Goal: Information Seeking & Learning: Learn about a topic

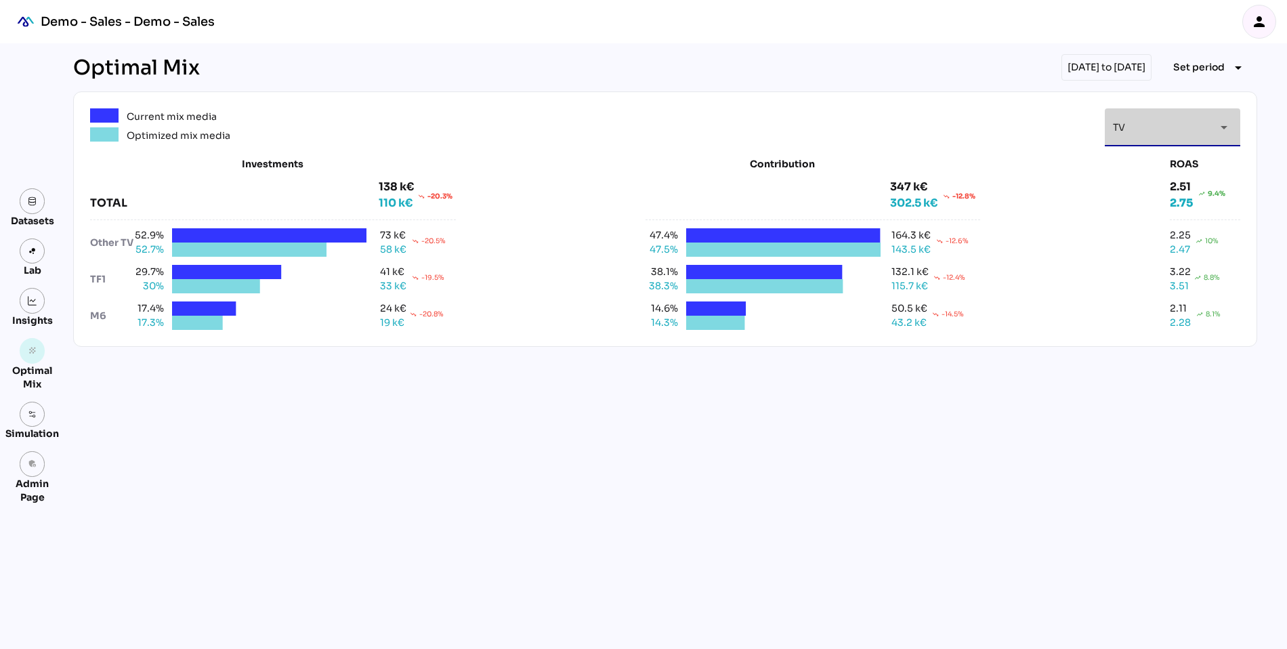
click at [1128, 132] on div "TV **" at bounding box center [1160, 127] width 95 height 38
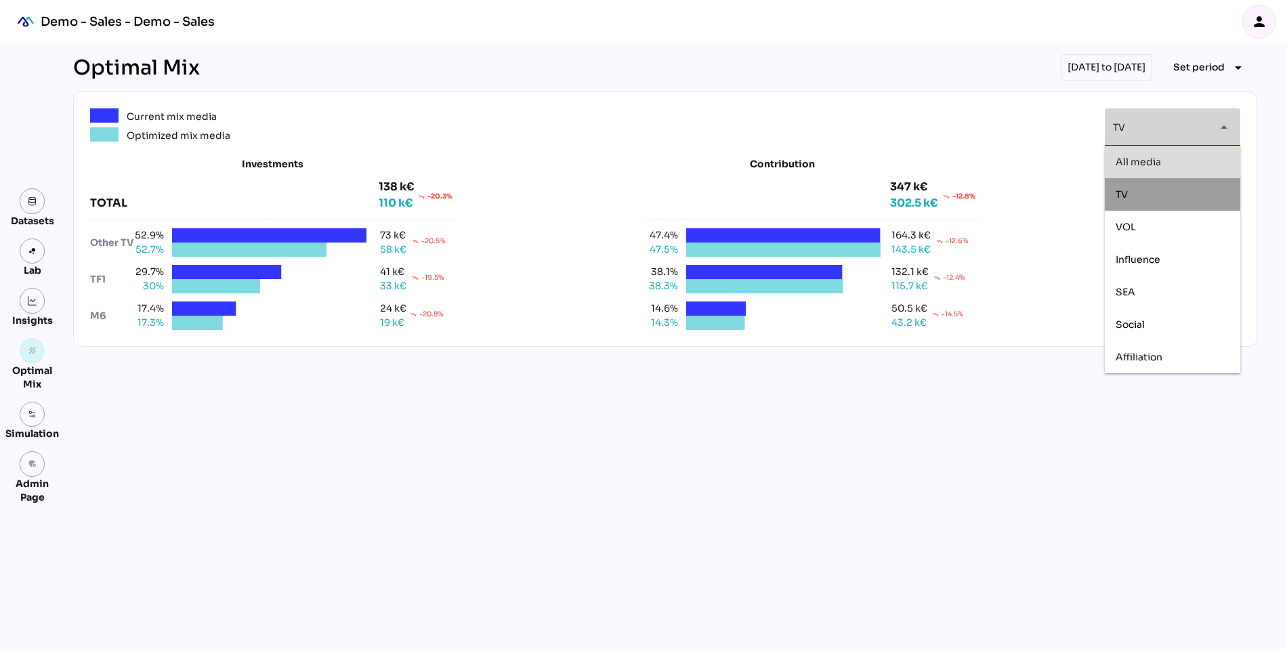
click at [1134, 163] on span "All media" at bounding box center [1137, 161] width 45 height 12
type input "*********"
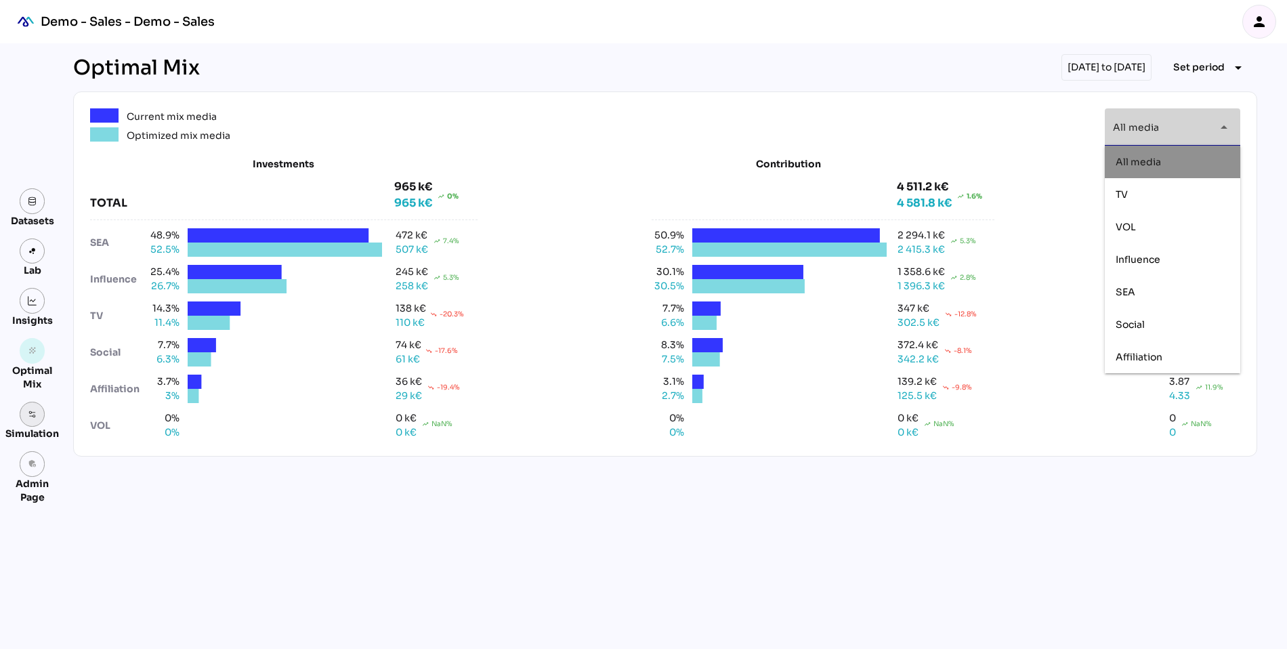
click at [28, 411] on img at bounding box center [32, 414] width 9 height 9
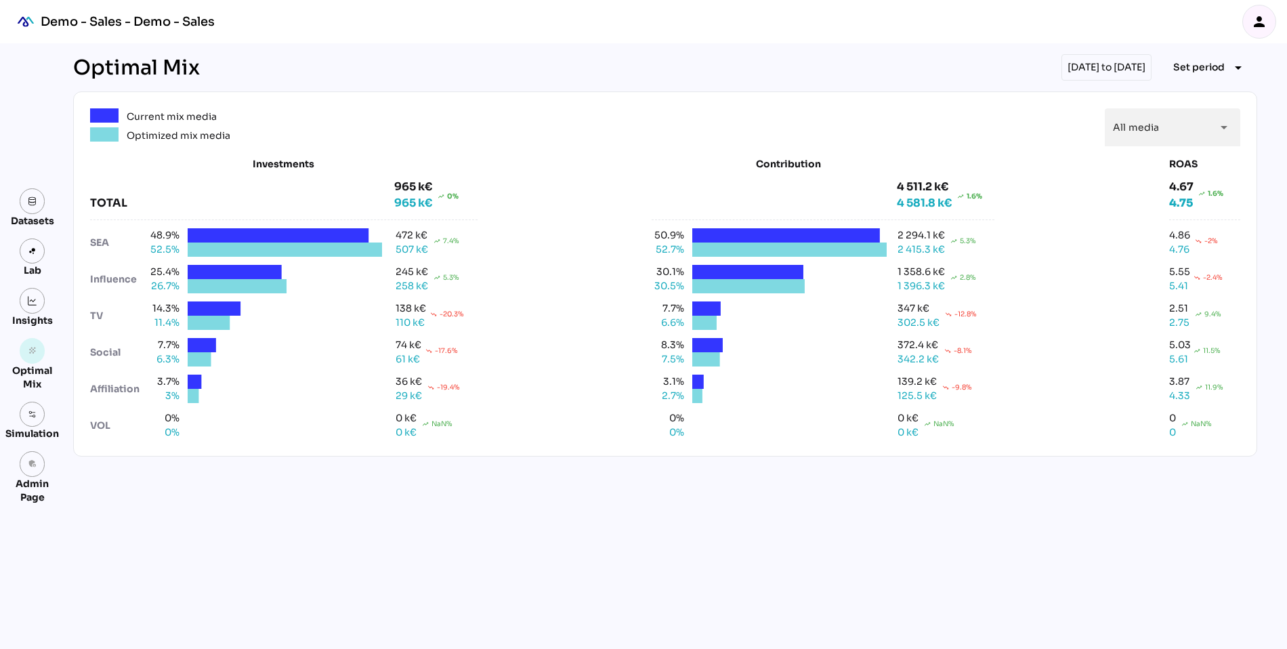
click at [128, 505] on div "Optimal Mix 01/10/2023 to 31/12/2023 Set period arrow_drop_down Current mix med…" at bounding box center [664, 345] width 1205 height 605
click at [30, 412] on img at bounding box center [32, 414] width 9 height 9
click at [25, 427] on div "Simulation" at bounding box center [31, 434] width 53 height 14
click at [38, 410] on link at bounding box center [33, 415] width 26 height 26
click at [33, 307] on link at bounding box center [33, 301] width 26 height 26
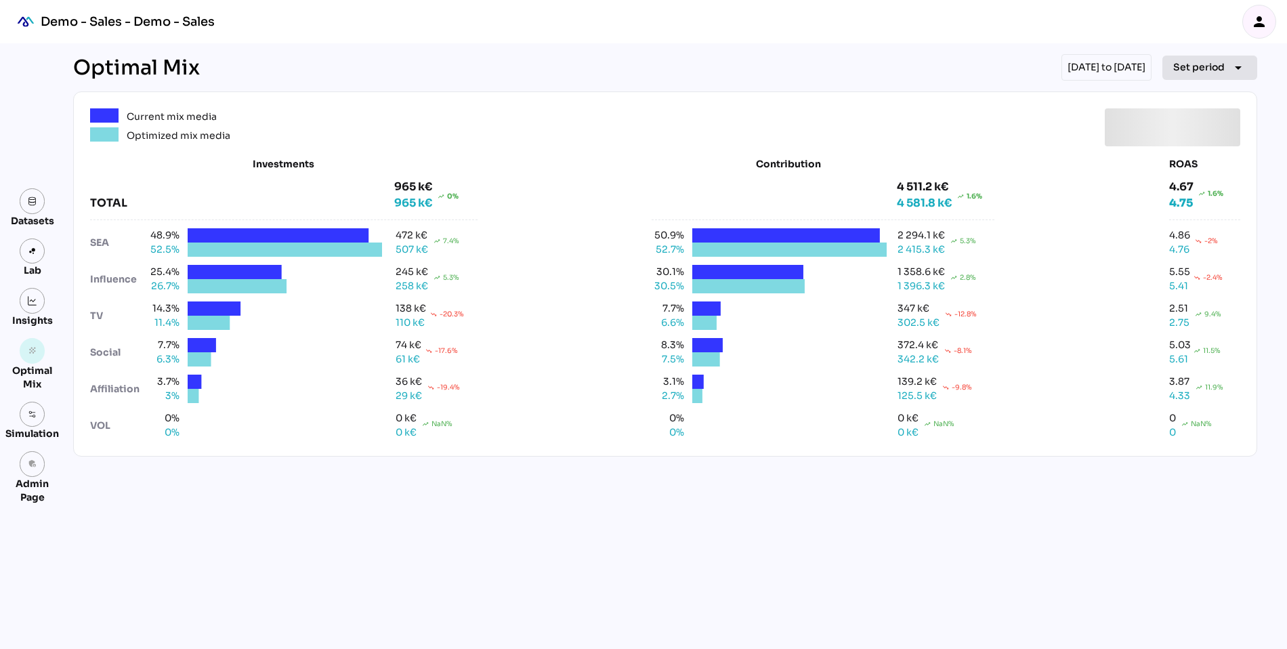
click at [1195, 66] on span "Set period" at bounding box center [1198, 67] width 51 height 16
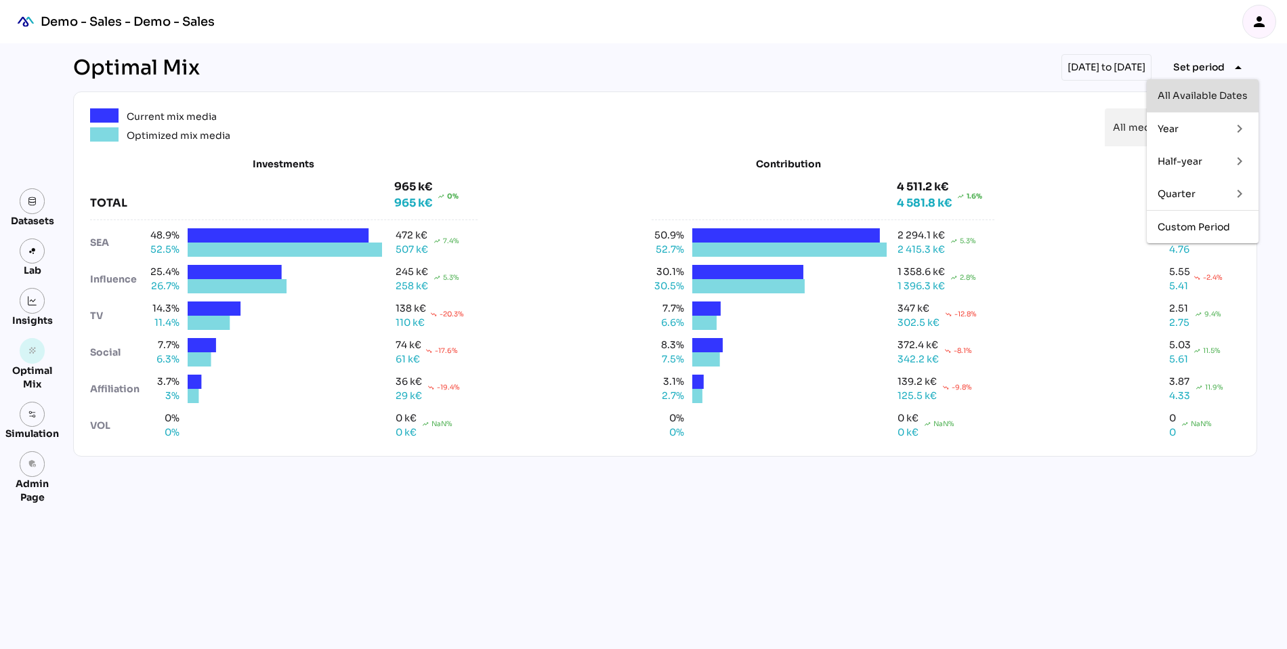
click at [1191, 103] on div "All Available Dates" at bounding box center [1202, 96] width 90 height 22
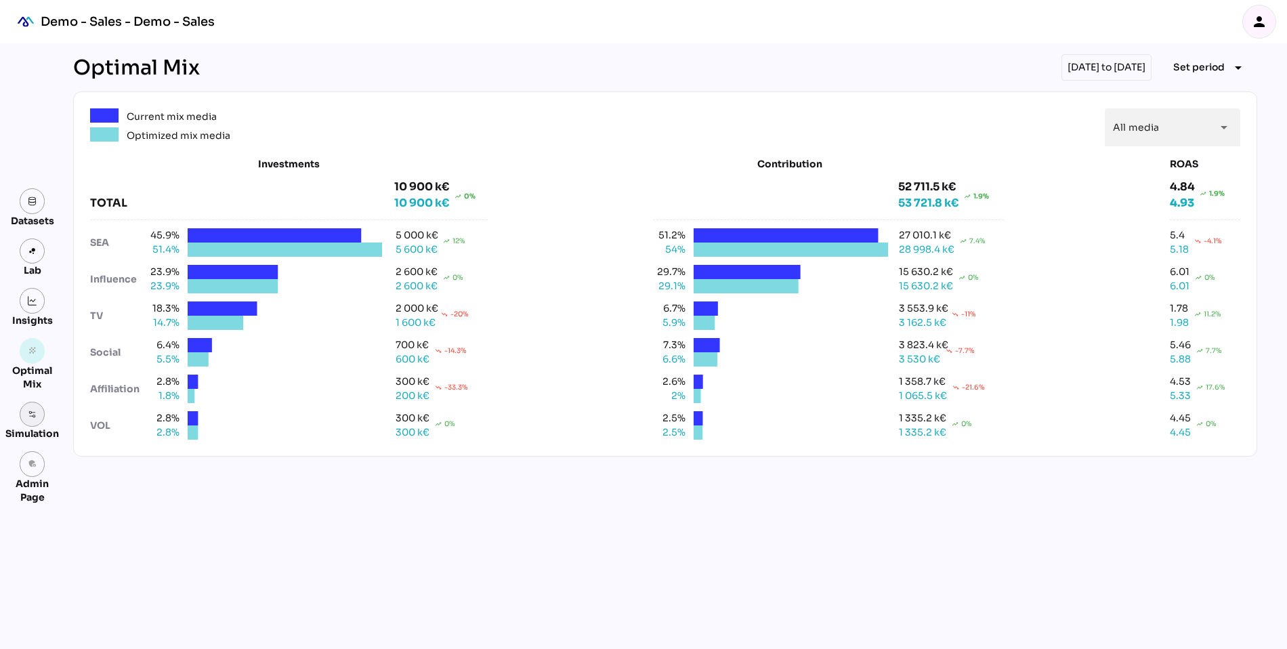
click at [30, 418] on img at bounding box center [32, 414] width 9 height 9
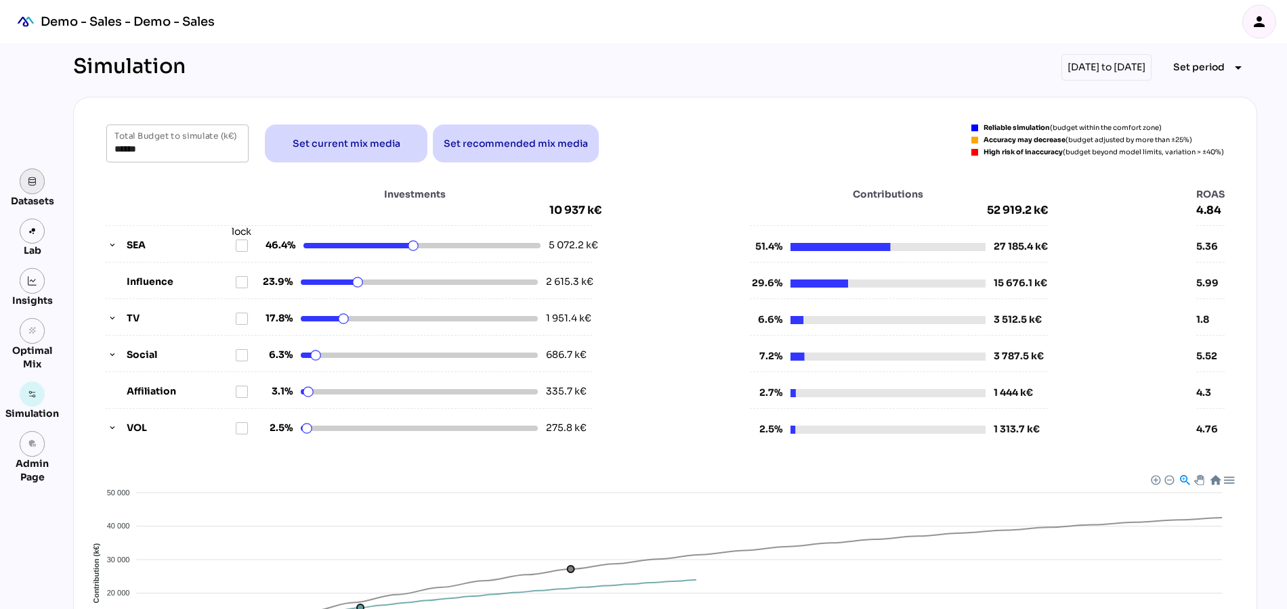
click at [32, 188] on link at bounding box center [33, 182] width 26 height 26
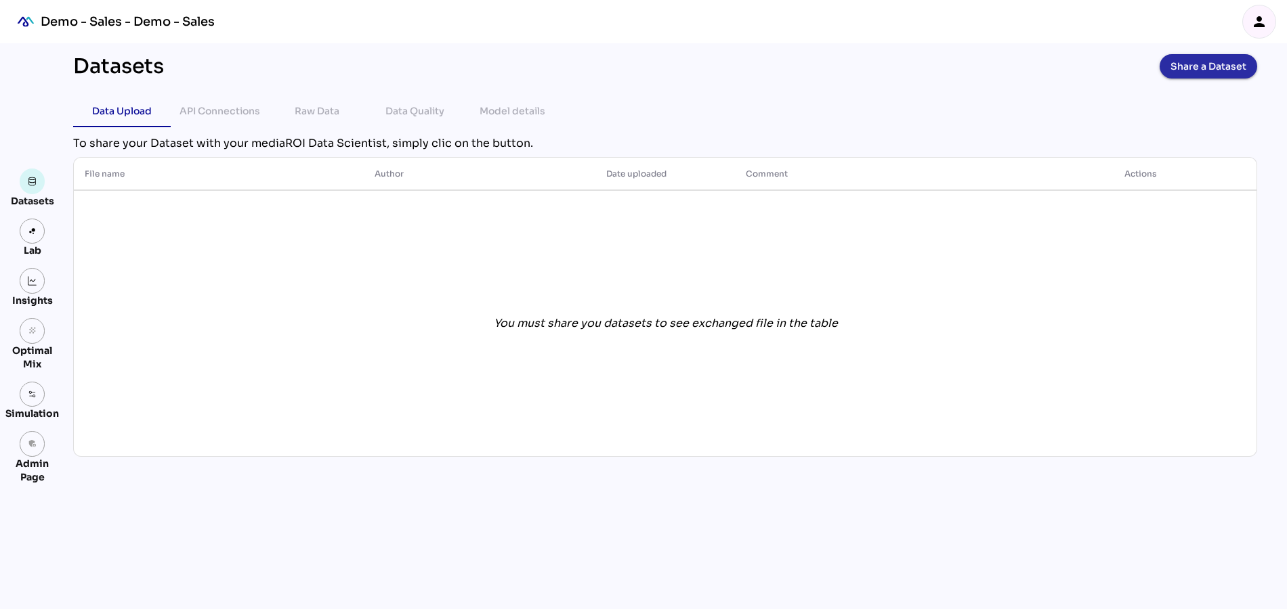
click at [1209, 62] on span "Share a Dataset" at bounding box center [1208, 66] width 76 height 19
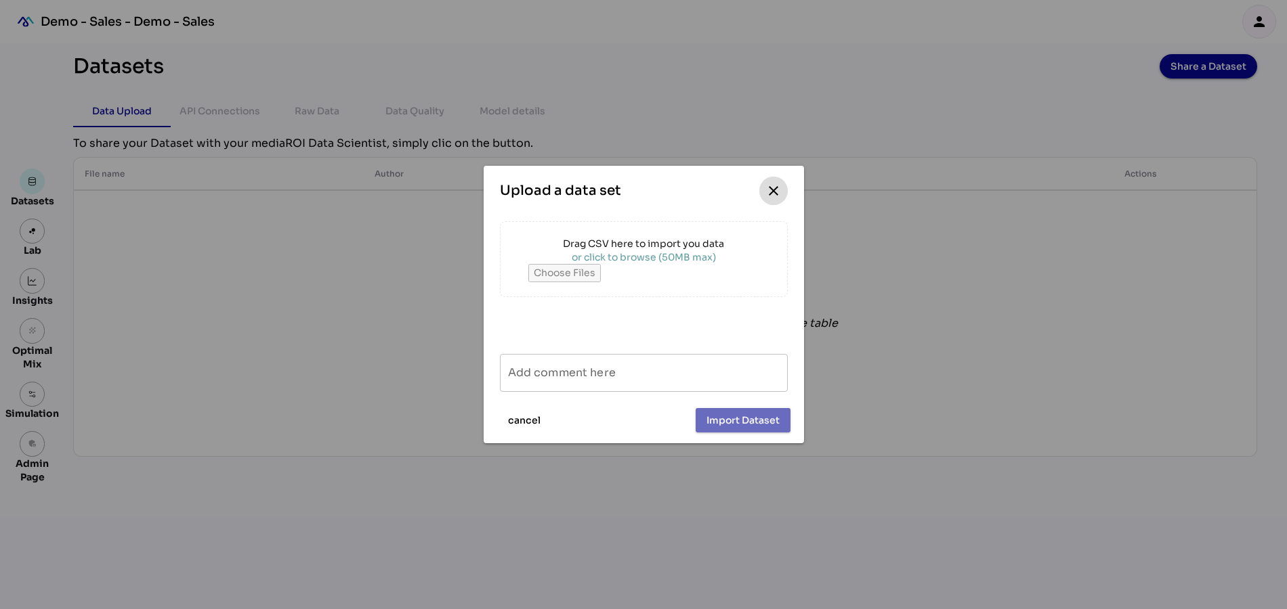
click at [773, 189] on icon "close" at bounding box center [773, 191] width 16 height 16
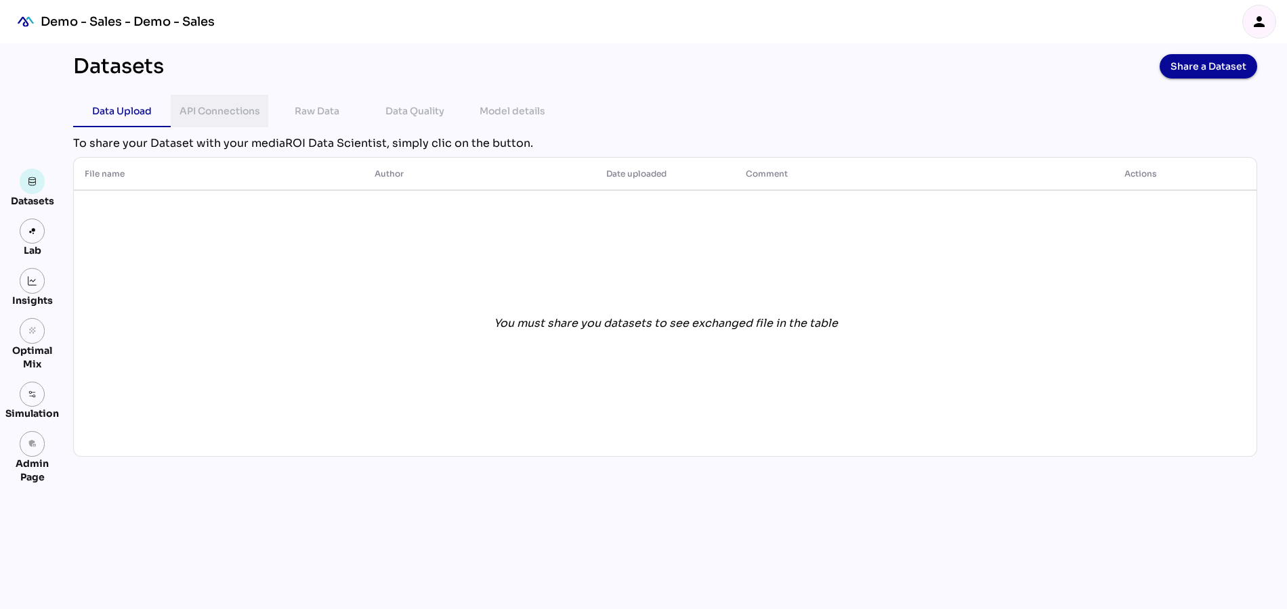
click at [223, 112] on div "API Connections" at bounding box center [219, 111] width 81 height 16
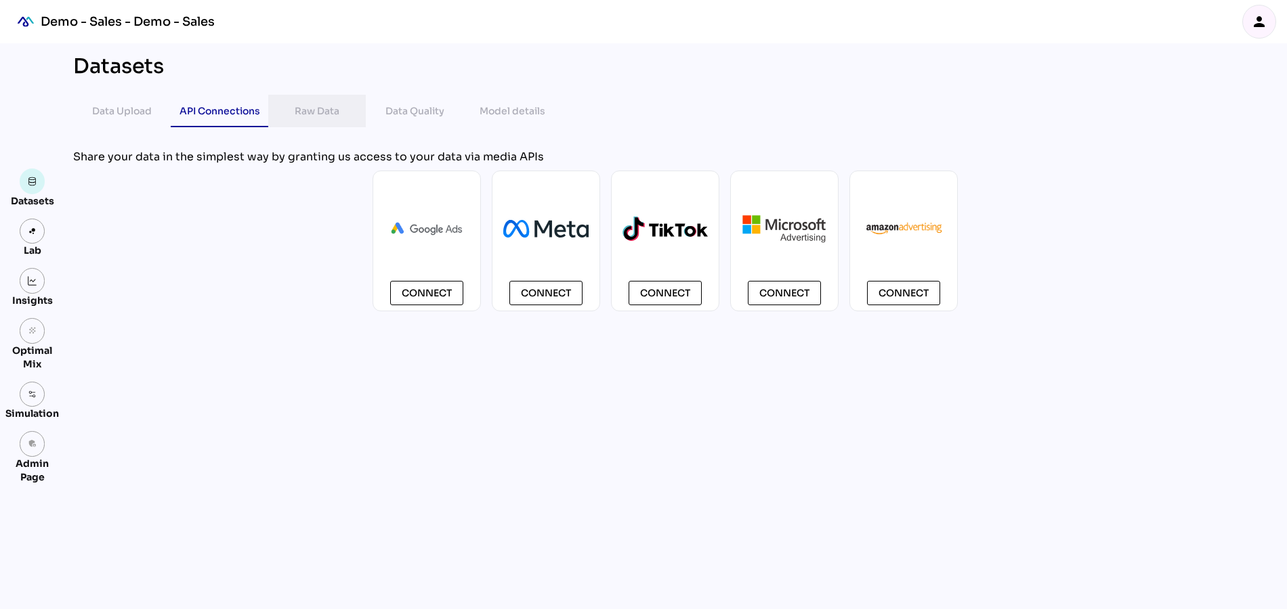
click at [314, 110] on div "Raw Data" at bounding box center [317, 111] width 45 height 16
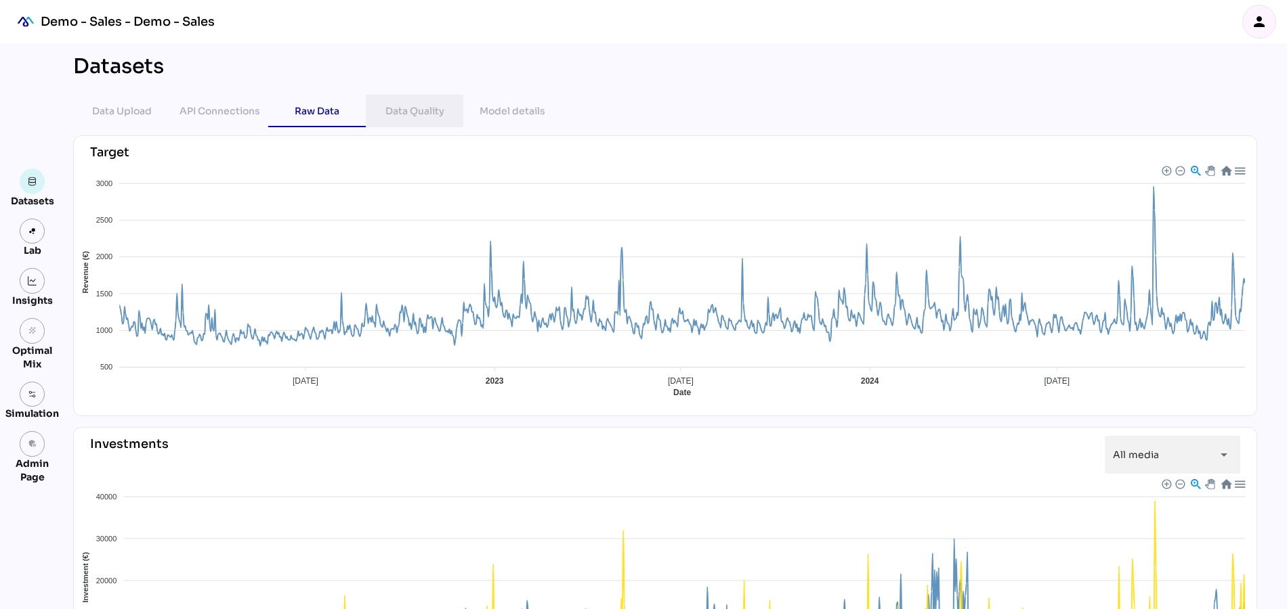
click at [409, 115] on div "Data Quality" at bounding box center [414, 111] width 59 height 16
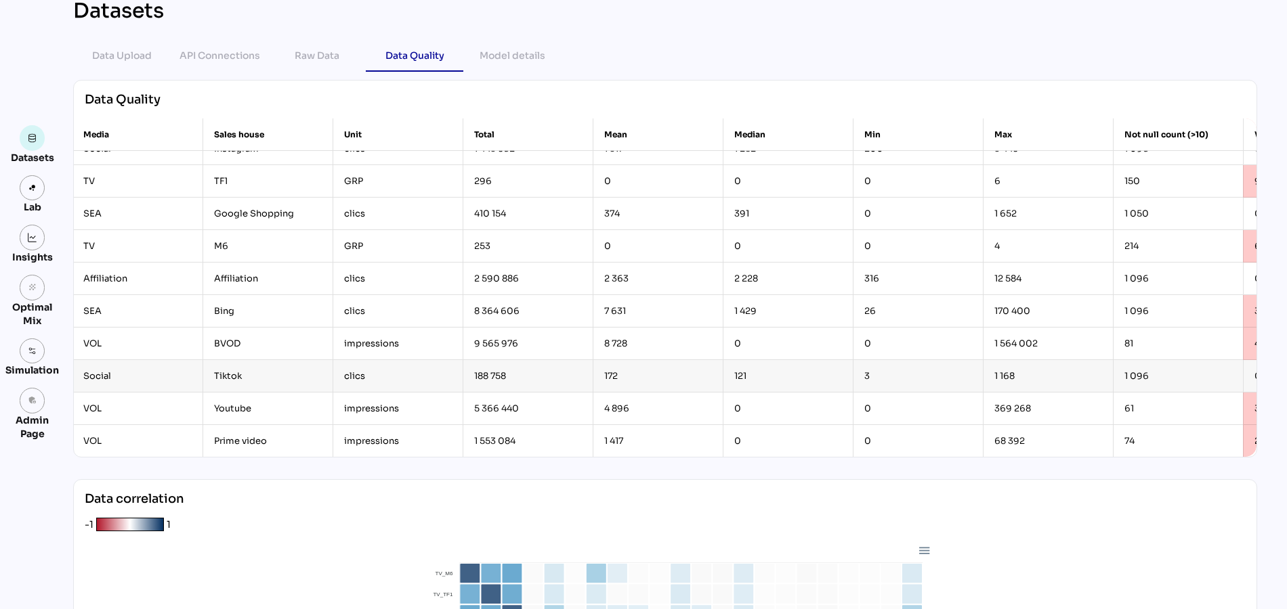
scroll to position [116, 0]
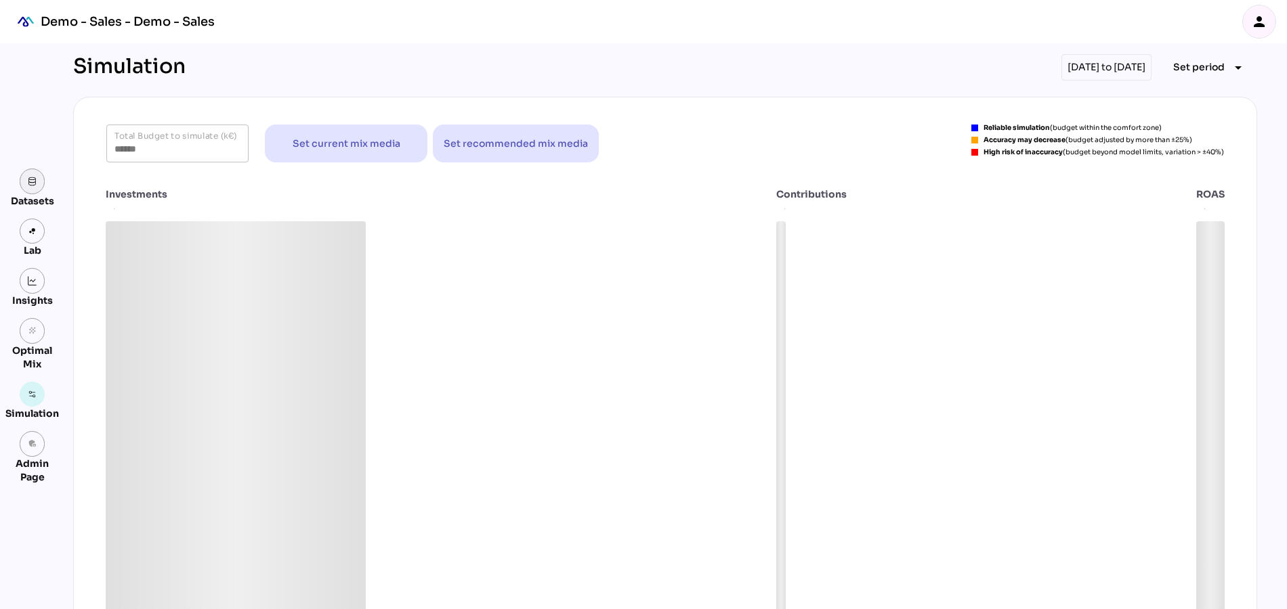
click at [24, 181] on link at bounding box center [33, 182] width 26 height 26
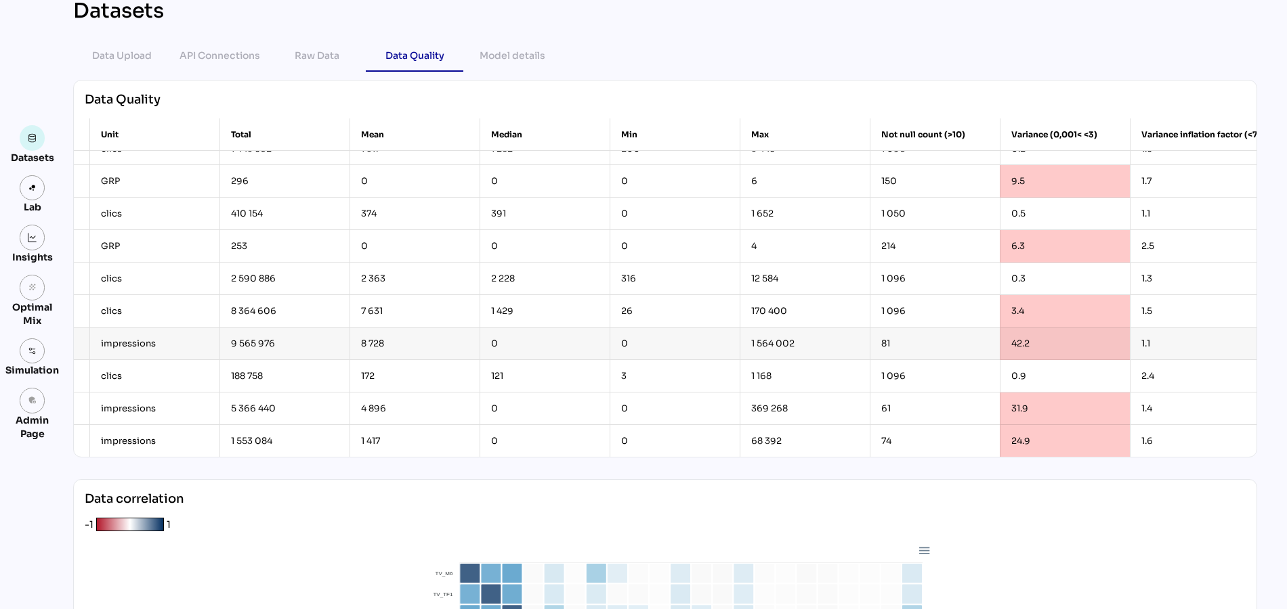
scroll to position [116, 379]
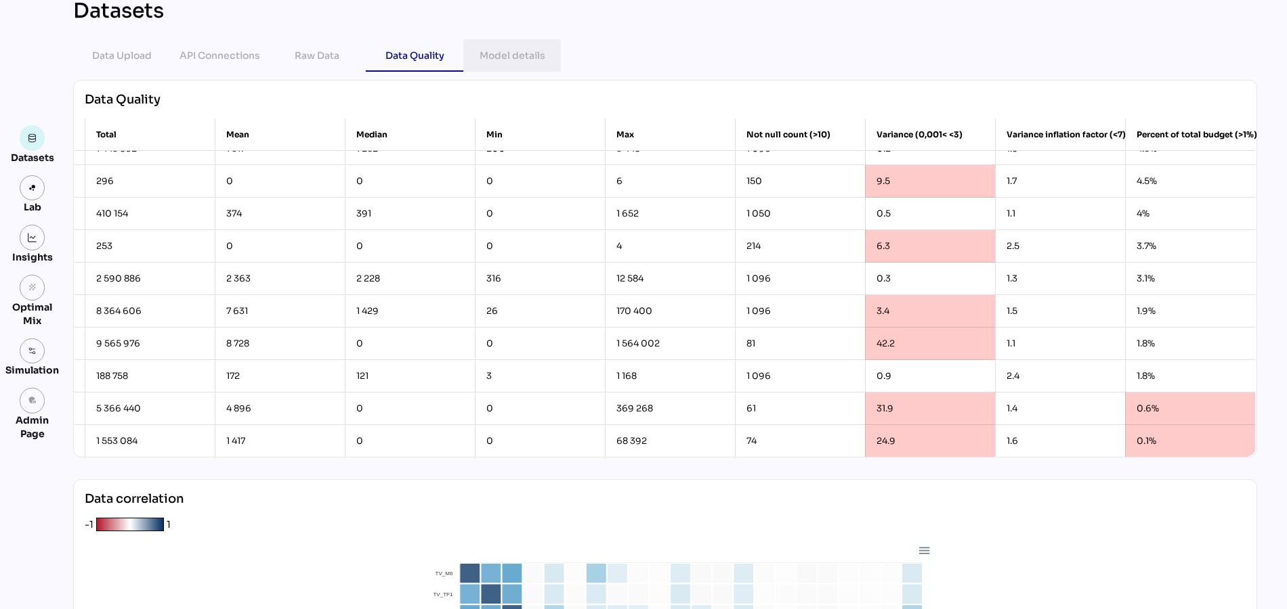
click at [509, 56] on div "Model details" at bounding box center [512, 55] width 66 height 16
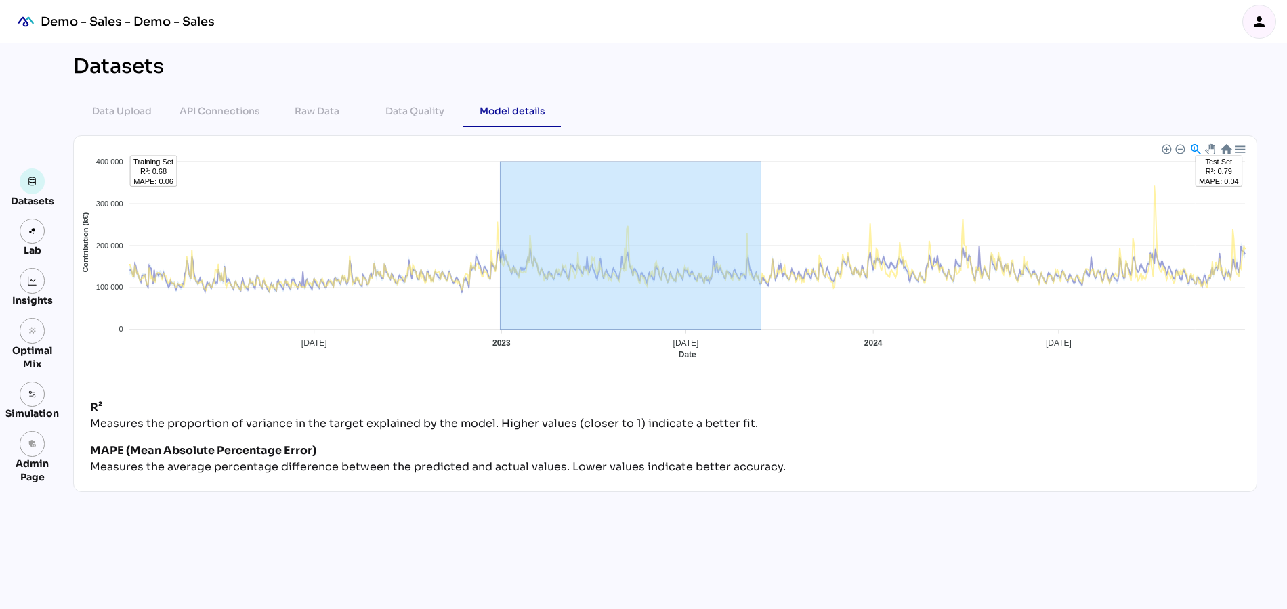
drag, startPoint x: 500, startPoint y: 329, endPoint x: 761, endPoint y: 330, distance: 260.1
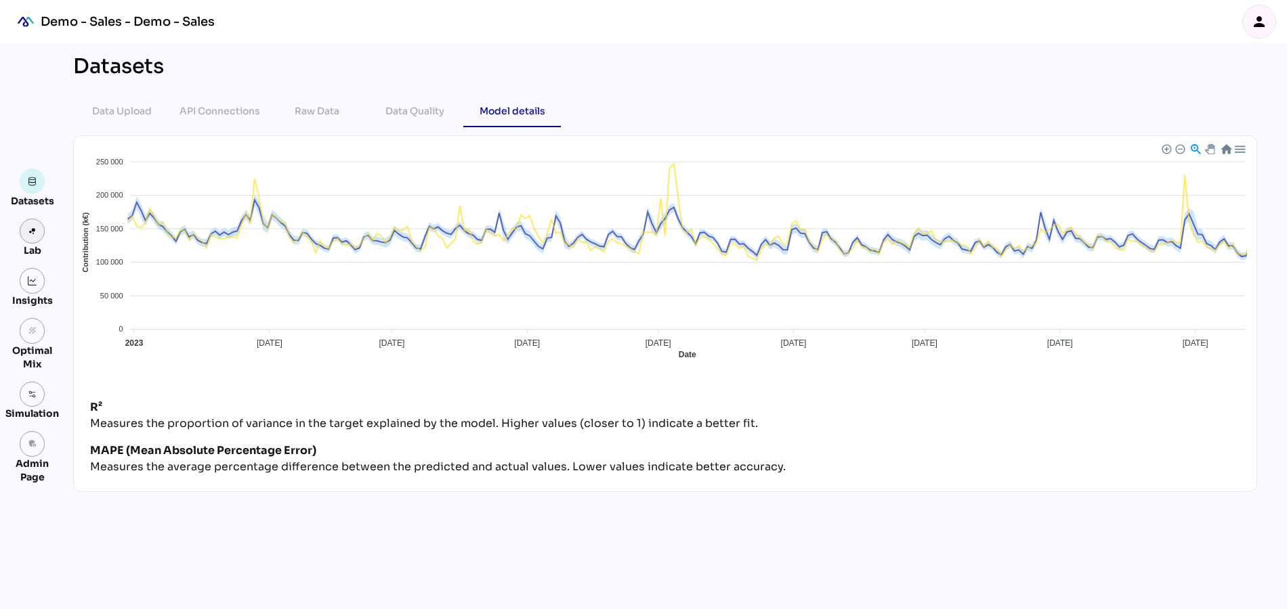
click at [25, 230] on link at bounding box center [33, 232] width 26 height 26
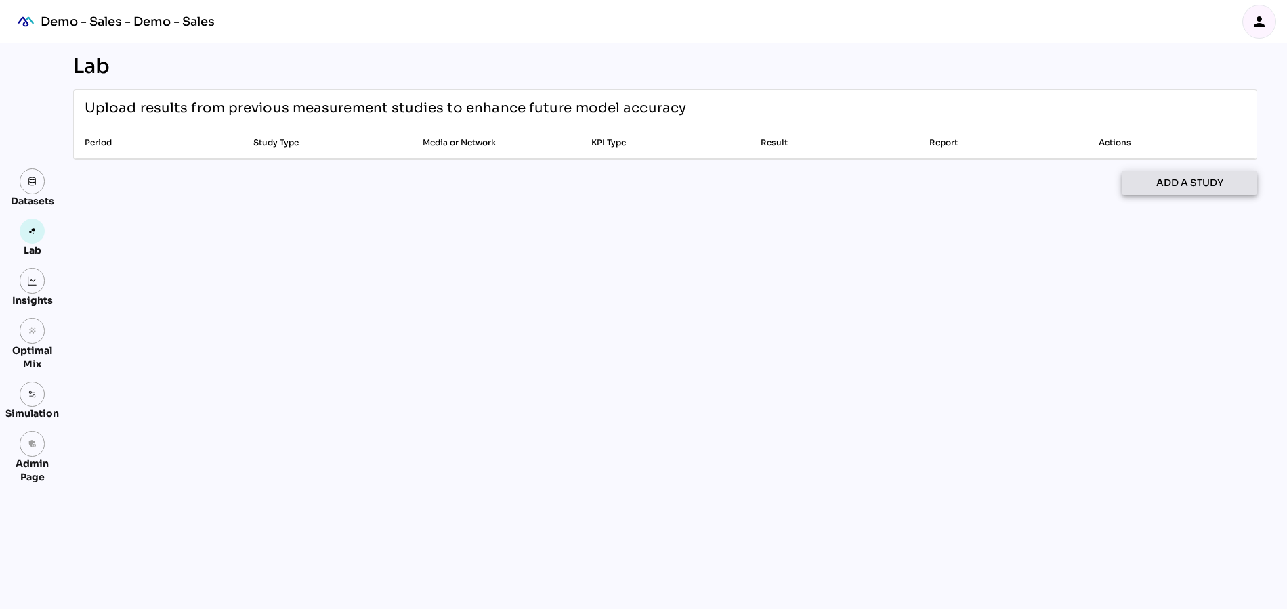
click at [1186, 181] on span "Add a study" at bounding box center [1189, 183] width 67 height 16
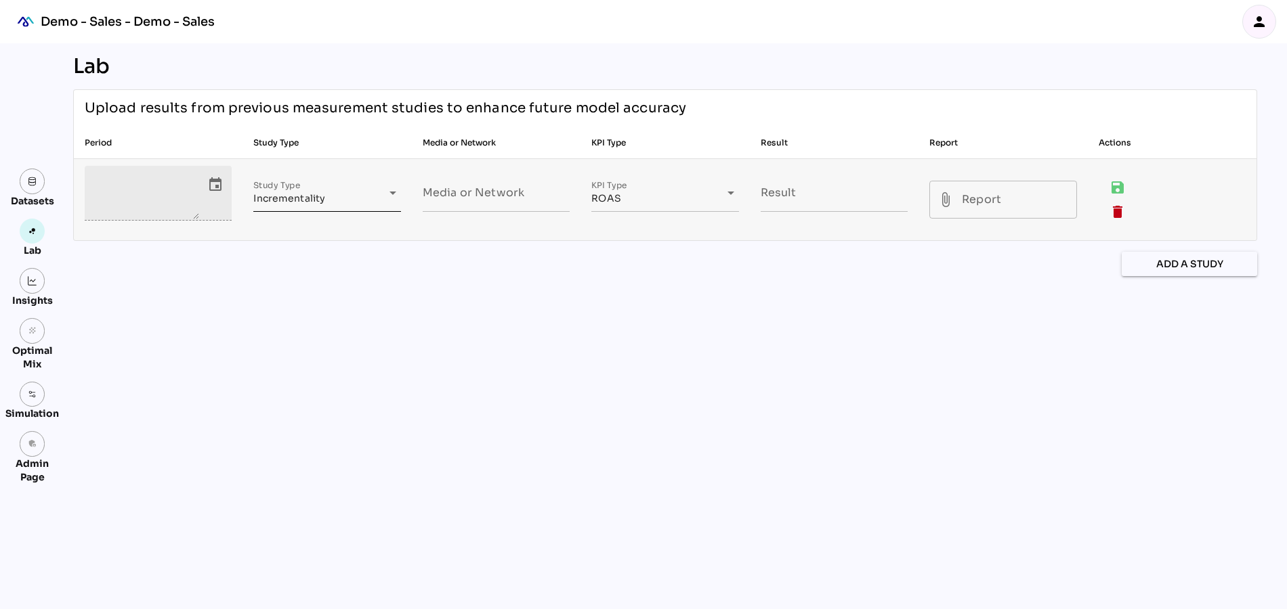
click at [307, 191] on div "**********" at bounding box center [314, 201] width 123 height 22
click at [625, 202] on div "ROAS ****" at bounding box center [652, 201] width 123 height 22
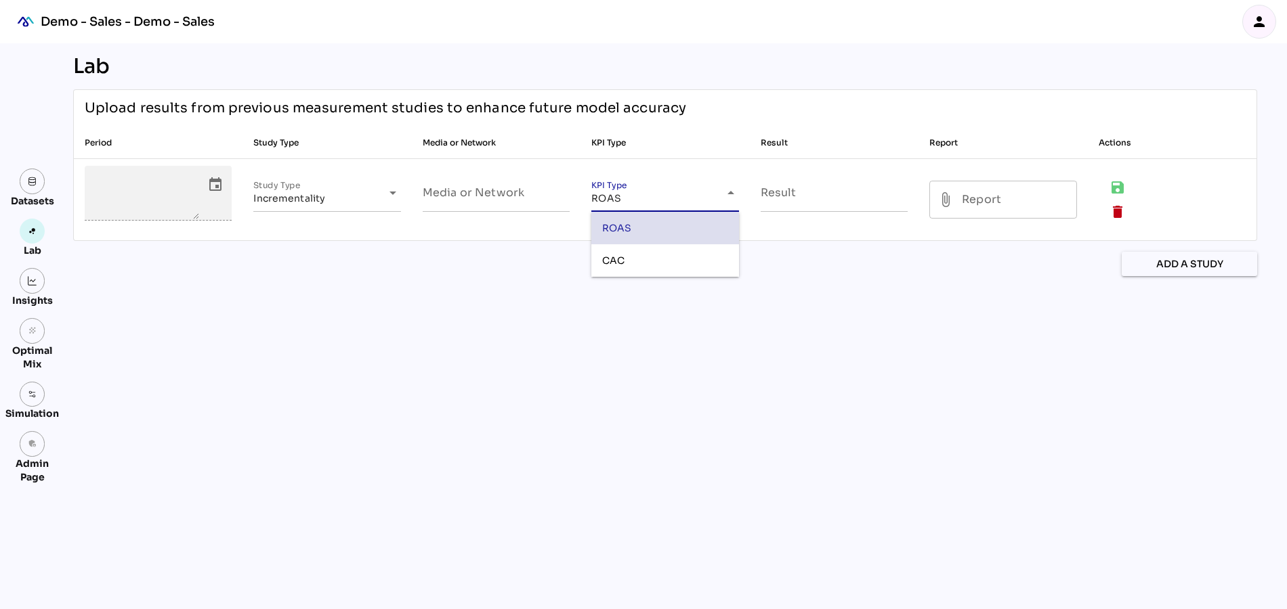
click at [956, 337] on div "**********" at bounding box center [664, 326] width 1205 height 566
click at [24, 285] on link at bounding box center [33, 281] width 26 height 26
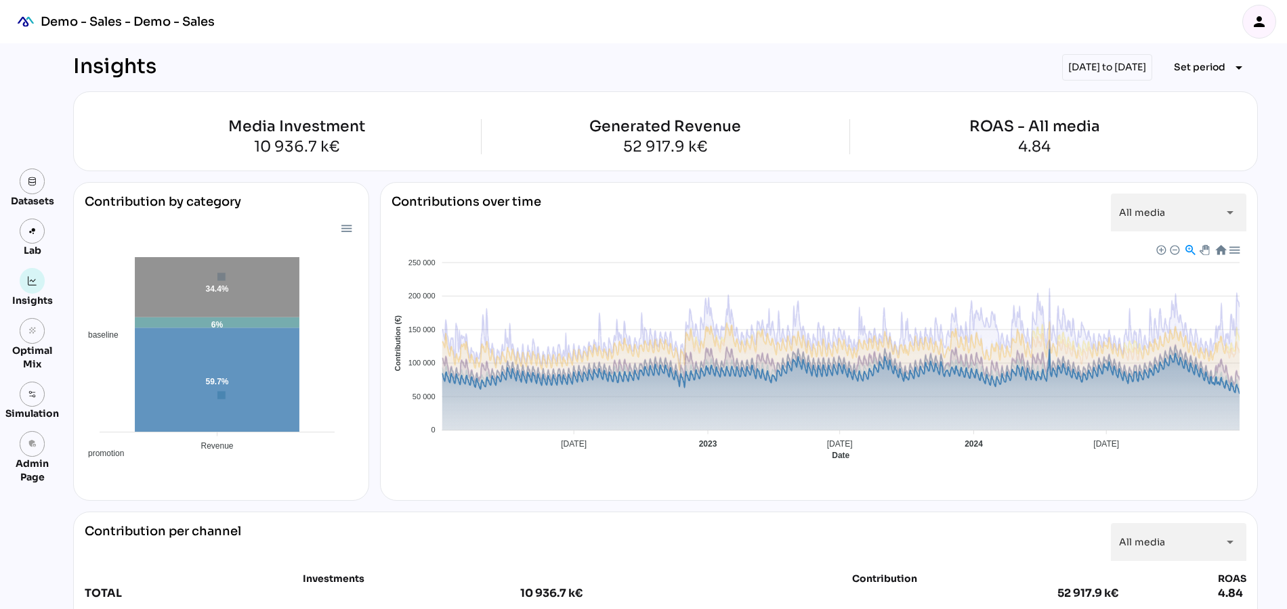
click at [426, 570] on span "Baseline" at bounding box center [405, 574] width 41 height 9
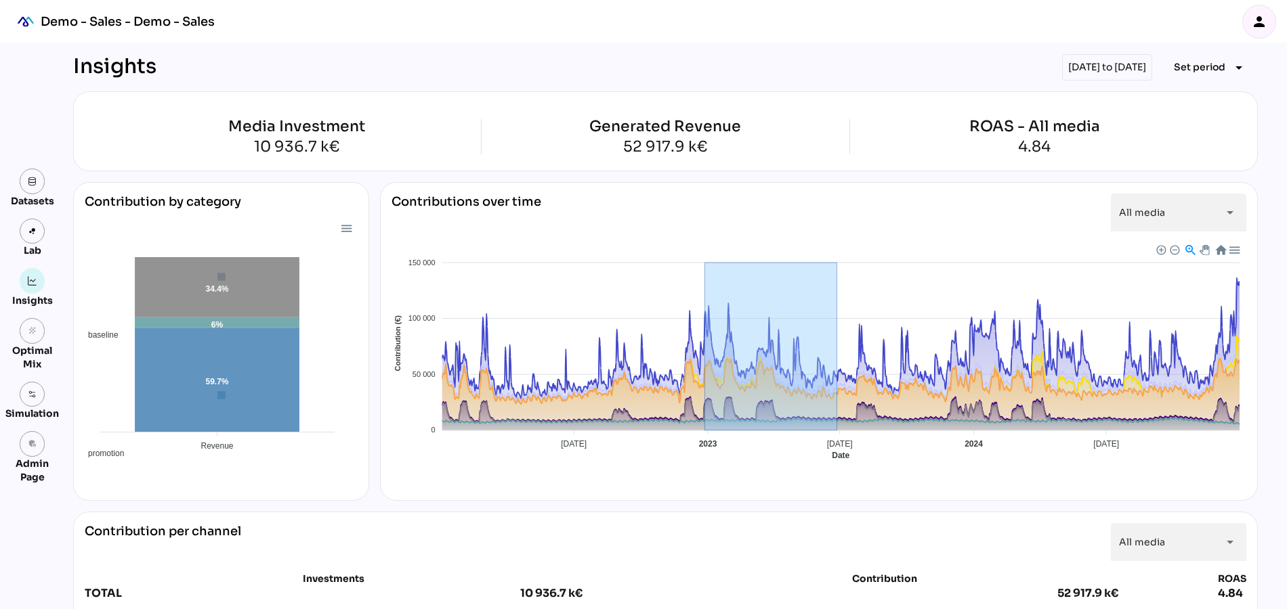
drag, startPoint x: 705, startPoint y: 431, endPoint x: 836, endPoint y: 431, distance: 131.4
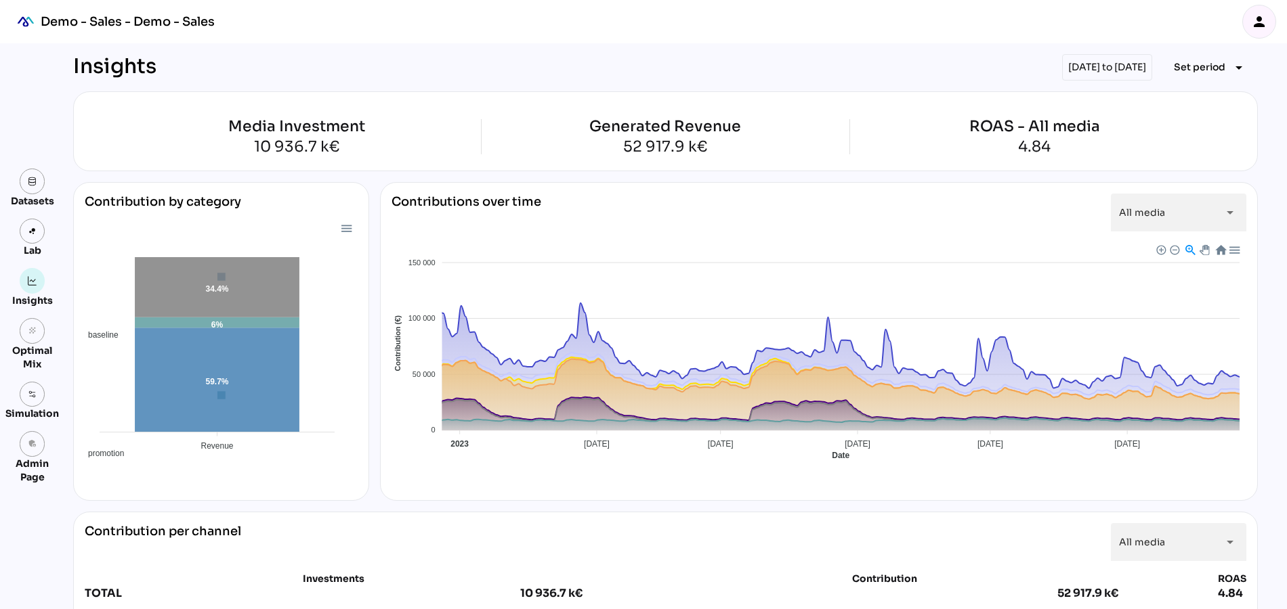
click at [1218, 245] on div at bounding box center [1220, 250] width 12 height 12
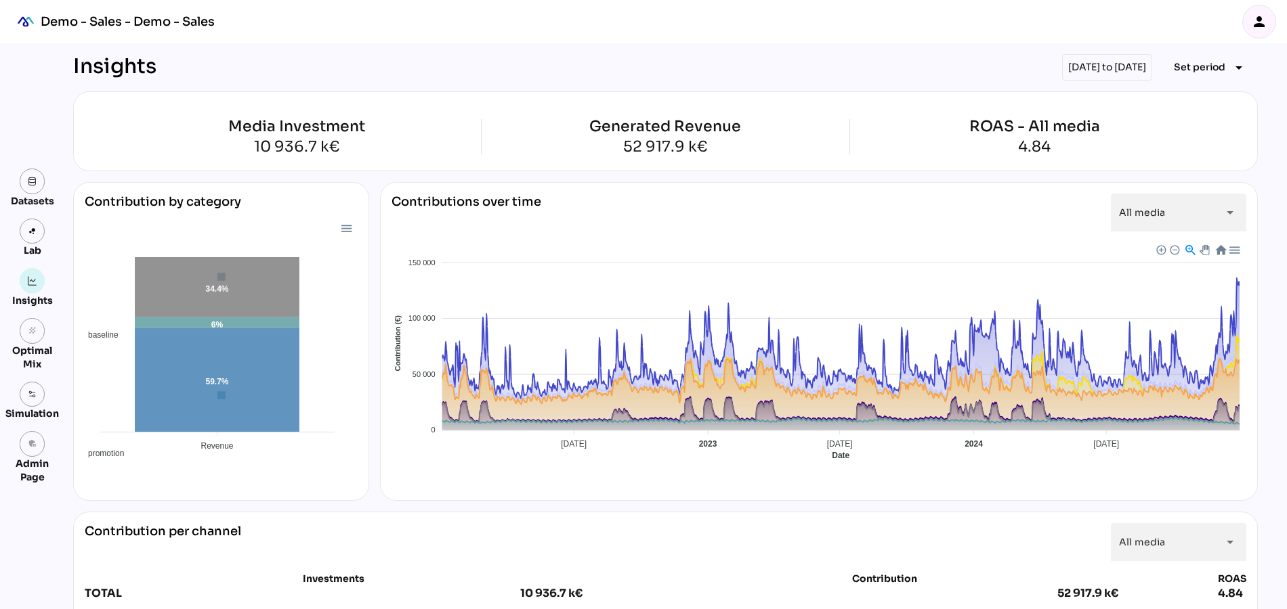
click at [675, 463] on div "Baseline Promotion TV Affiliation SEA VOL Social Influence" at bounding box center [818, 522] width 855 height 119
click at [667, 474] on div "Baseline Promotion TV Affiliation SEA VOL Social Influence" at bounding box center [818, 522] width 855 height 119
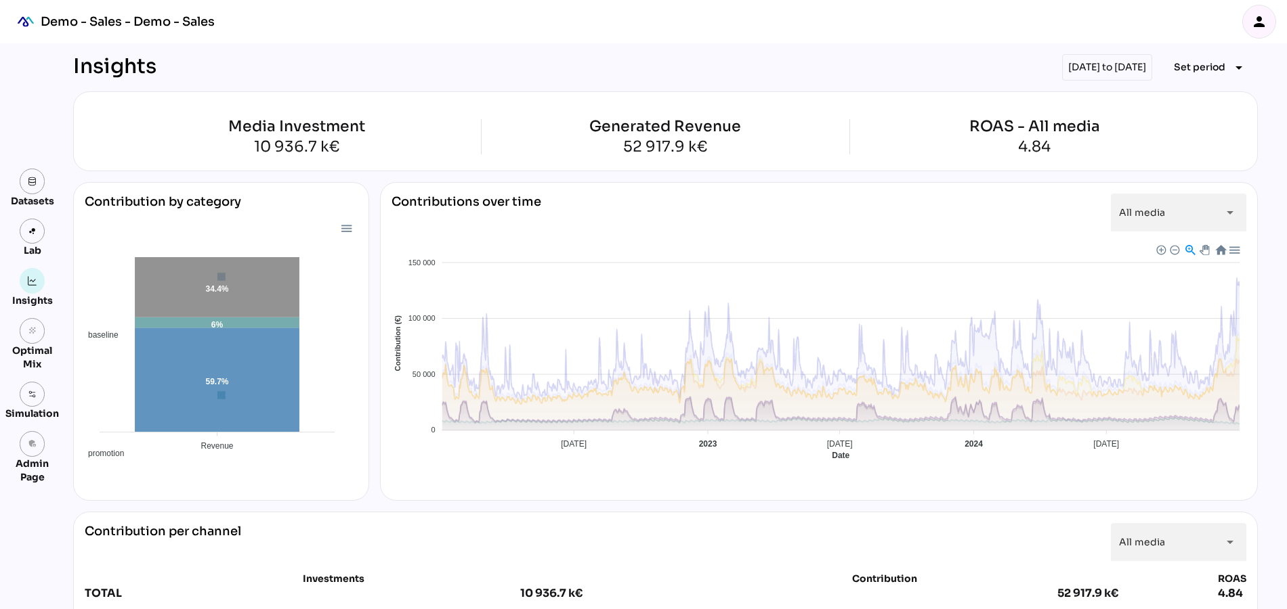
click at [426, 570] on span "Baseline" at bounding box center [405, 574] width 41 height 9
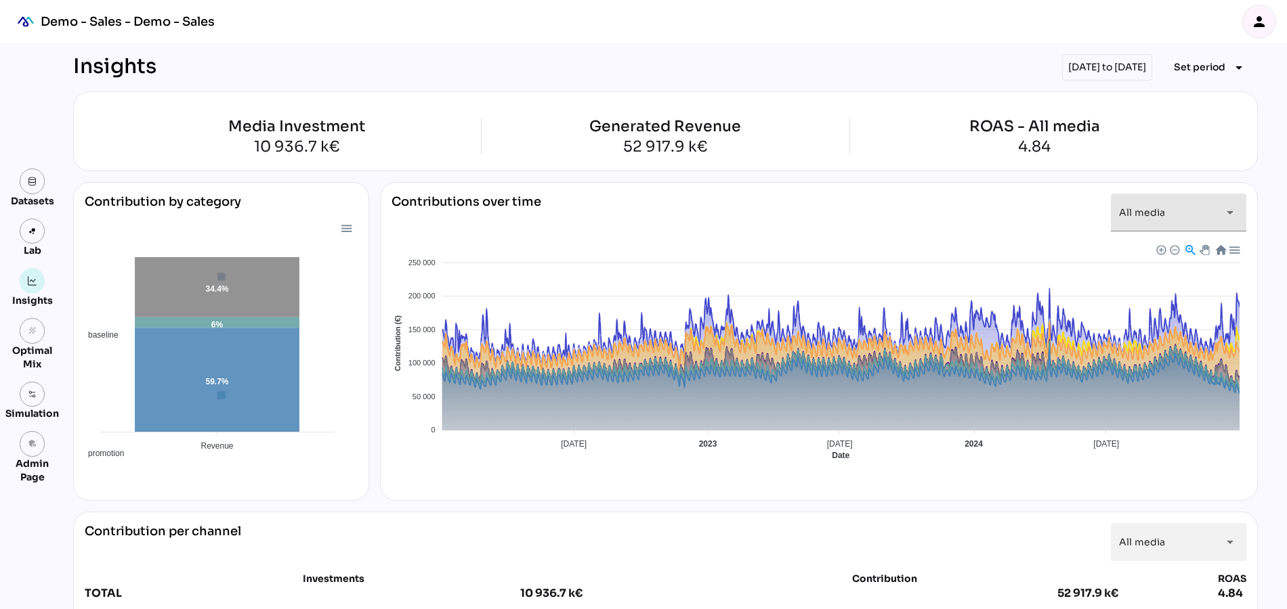
click at [1172, 211] on div "All media *********" at bounding box center [1166, 213] width 95 height 38
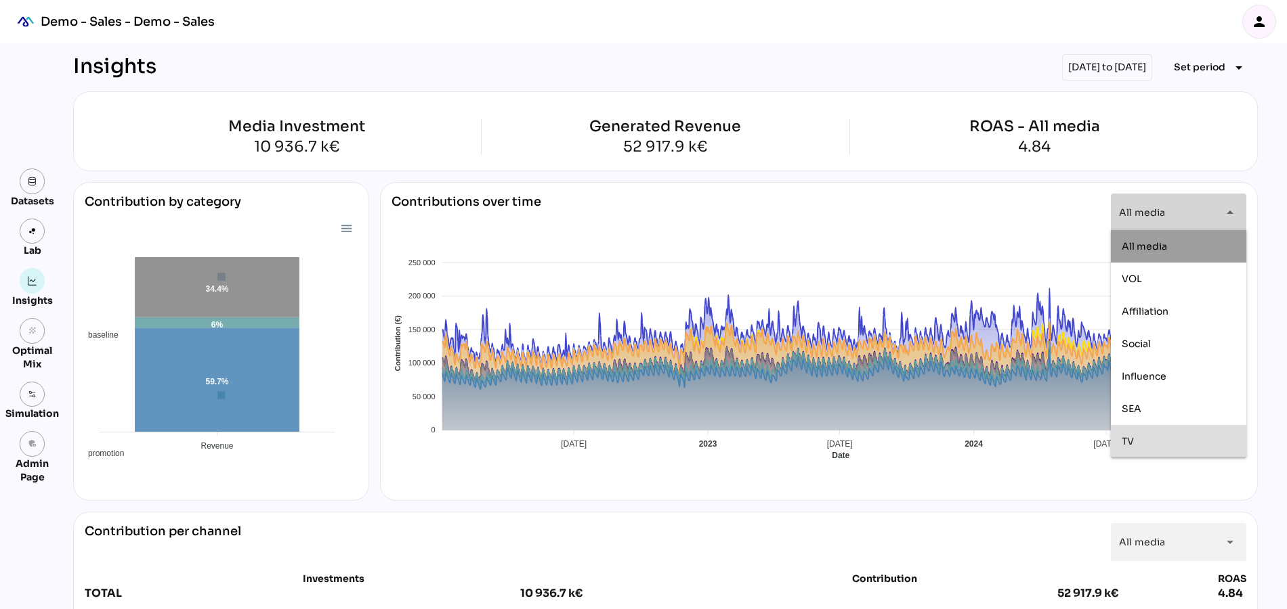
click at [1131, 442] on span "TV" at bounding box center [1127, 441] width 12 height 12
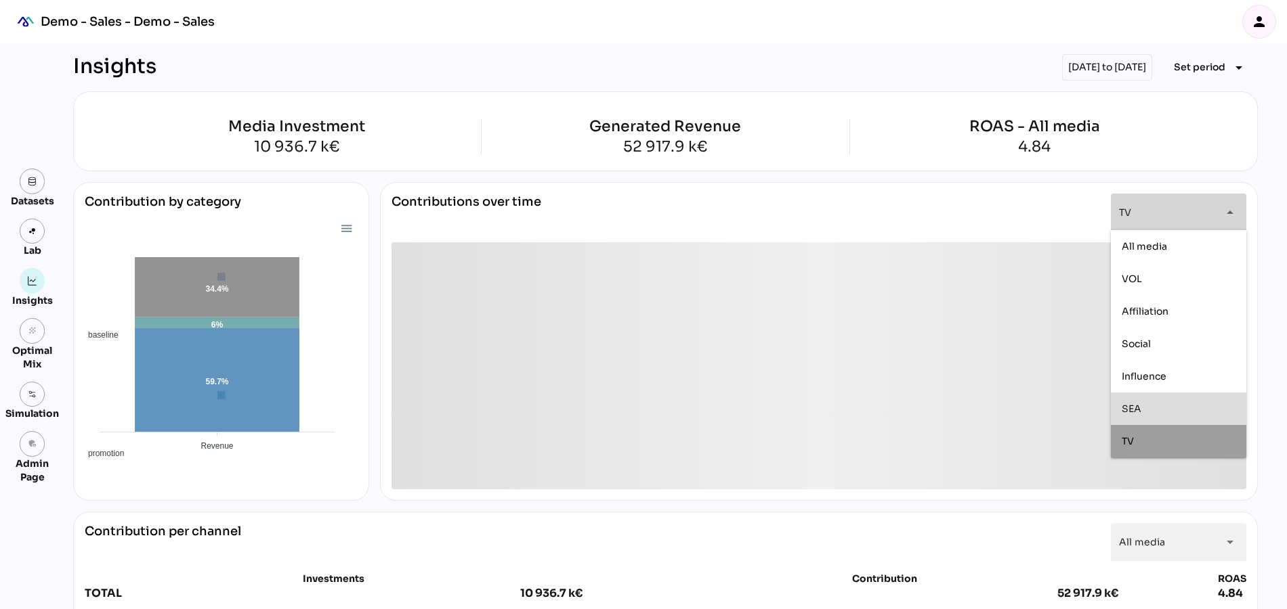
click at [1136, 413] on span "SEA" at bounding box center [1131, 408] width 20 height 12
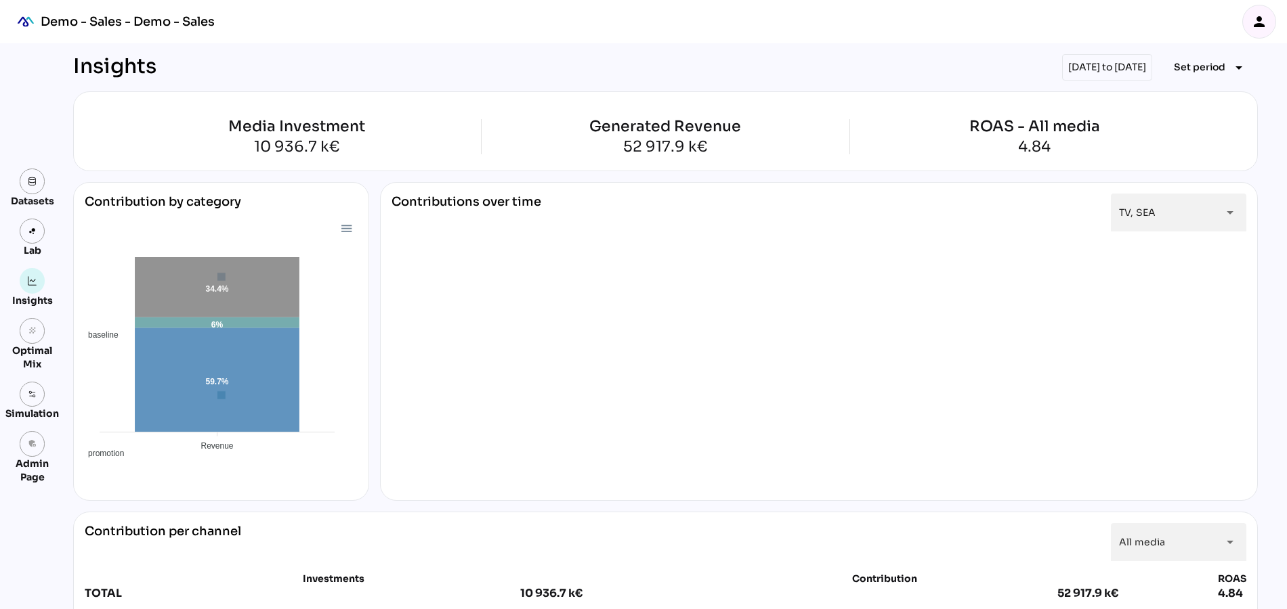
click at [371, 416] on div "Contribution by category baseline promotion media 59.7% 6% 34.4% Revenue Revenu…" at bounding box center [665, 341] width 1184 height 319
click at [1155, 215] on div "TV, SEA *******" at bounding box center [1166, 213] width 95 height 38
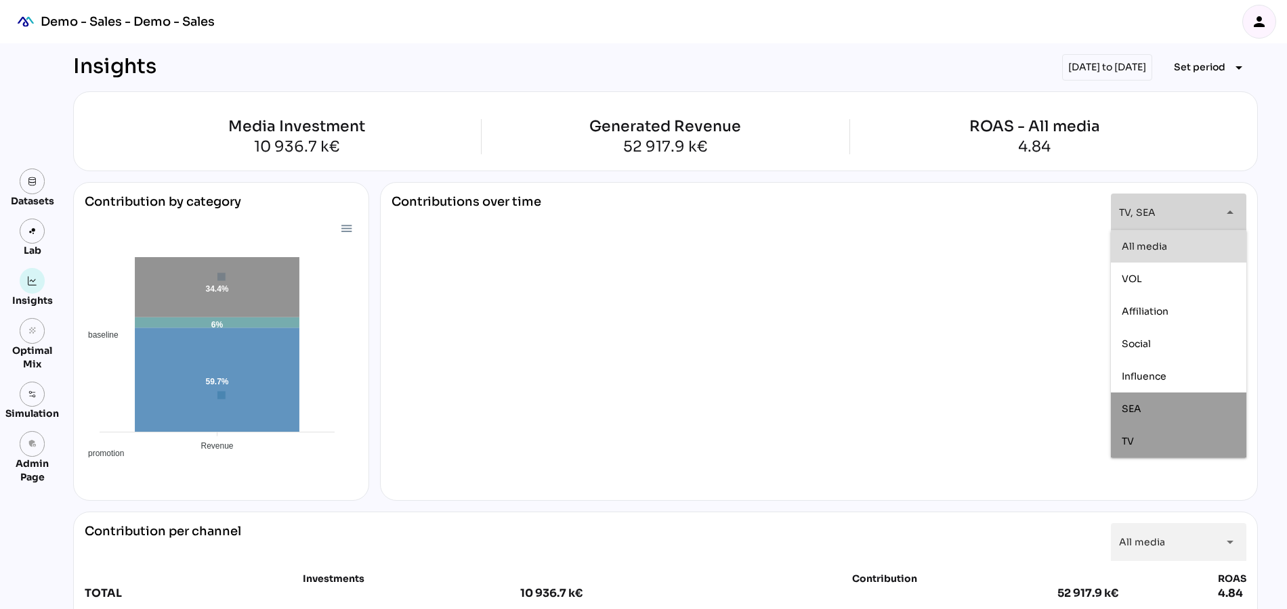
click at [1167, 247] on div "All media" at bounding box center [1178, 246] width 114 height 12
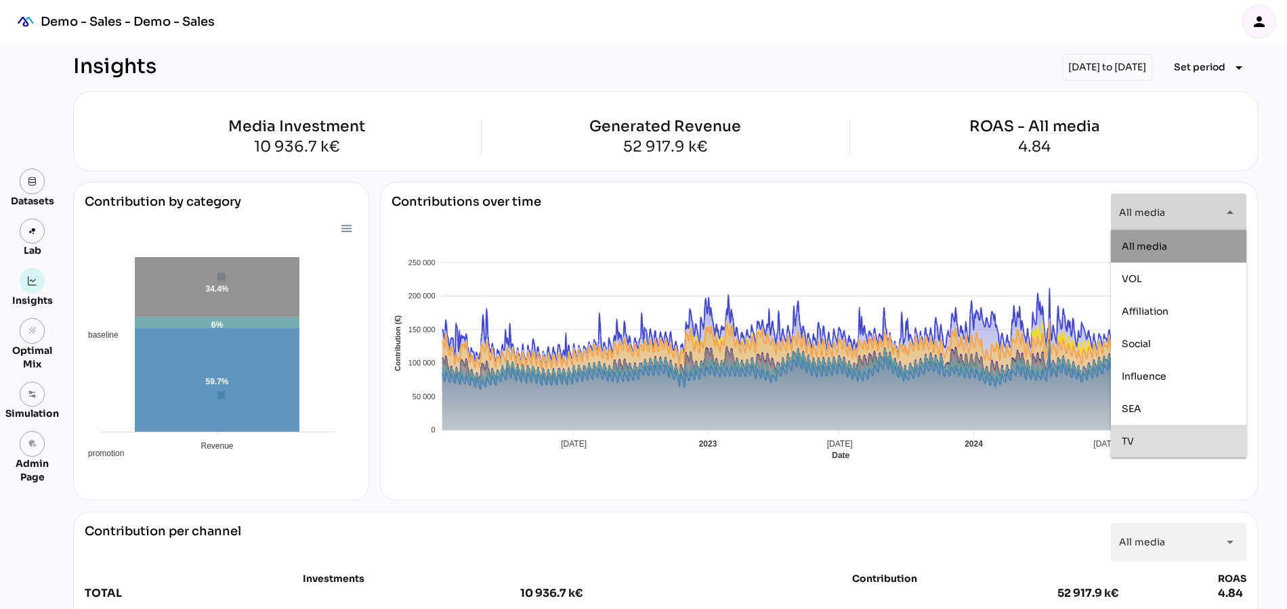
click at [1163, 444] on div "TV" at bounding box center [1178, 441] width 114 height 12
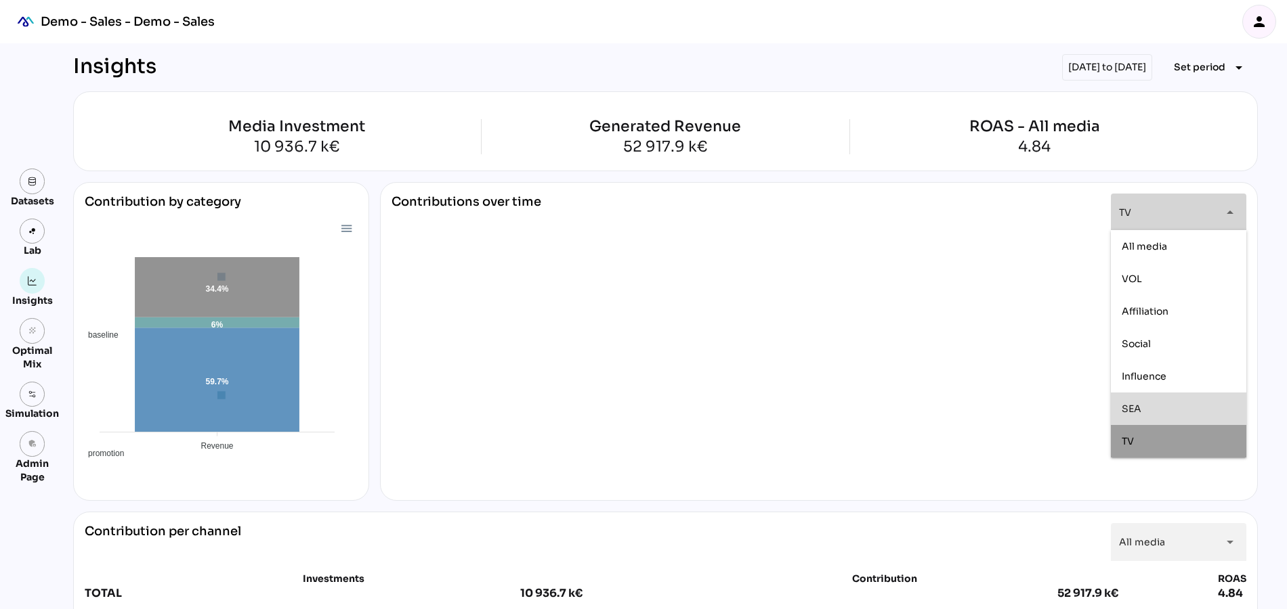
click at [1155, 413] on div "SEA" at bounding box center [1178, 409] width 114 height 12
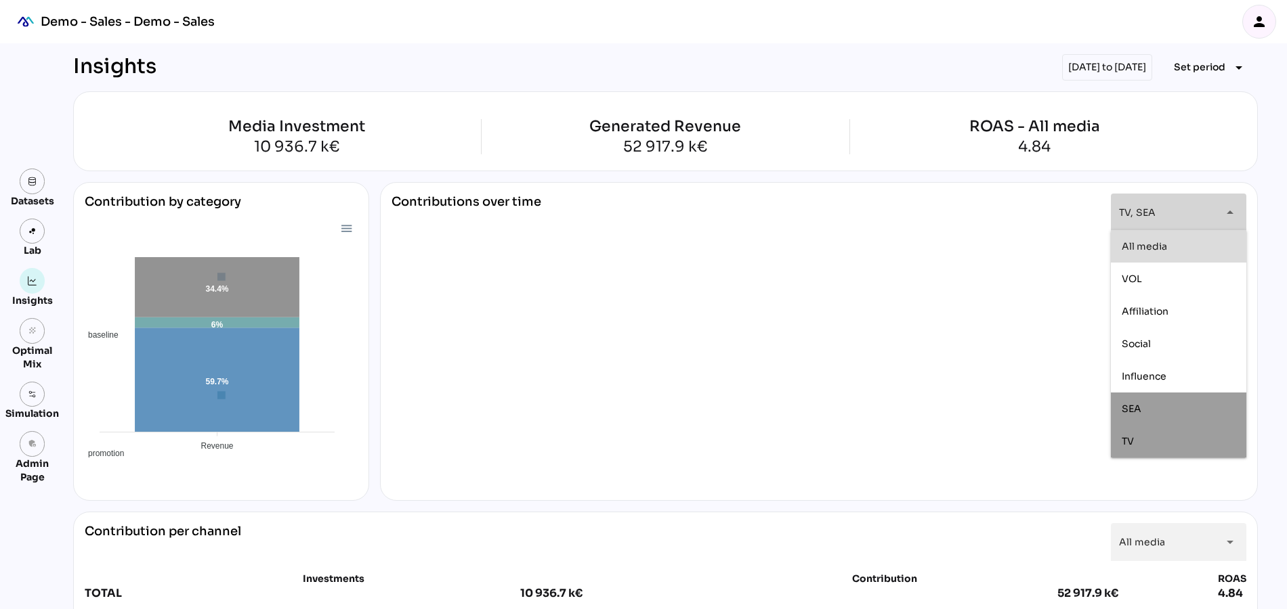
click at [1142, 244] on span "All media" at bounding box center [1143, 246] width 45 height 12
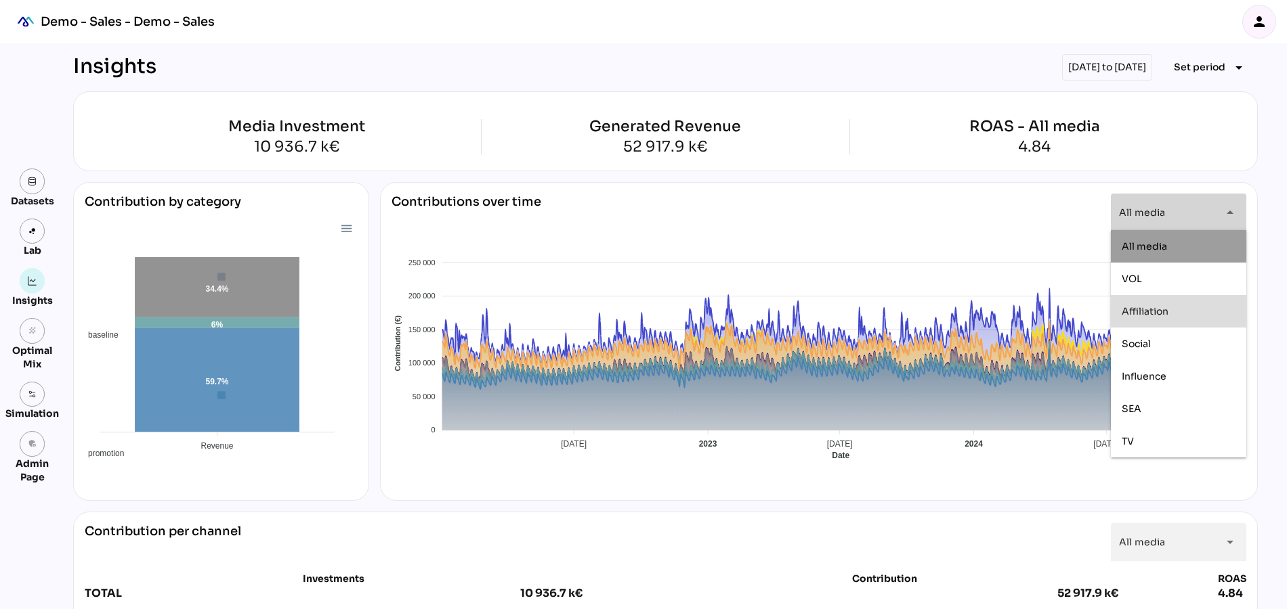
click at [1134, 318] on div "Affiliation" at bounding box center [1178, 312] width 114 height 22
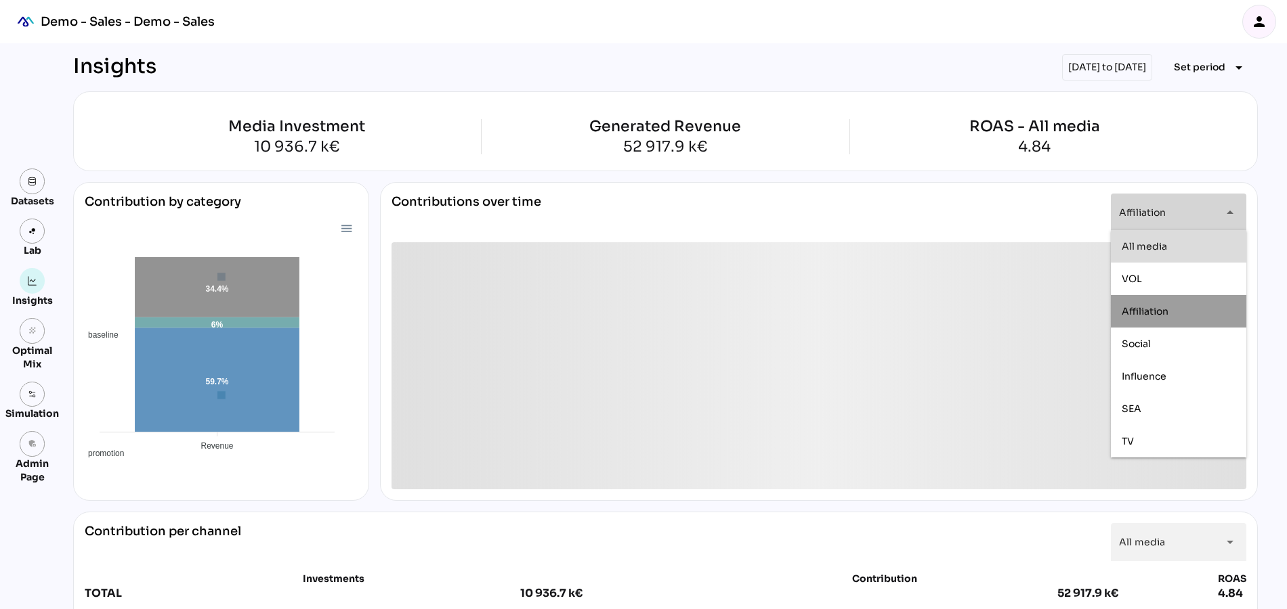
click at [1146, 245] on span "All media" at bounding box center [1143, 246] width 45 height 12
type input "*********"
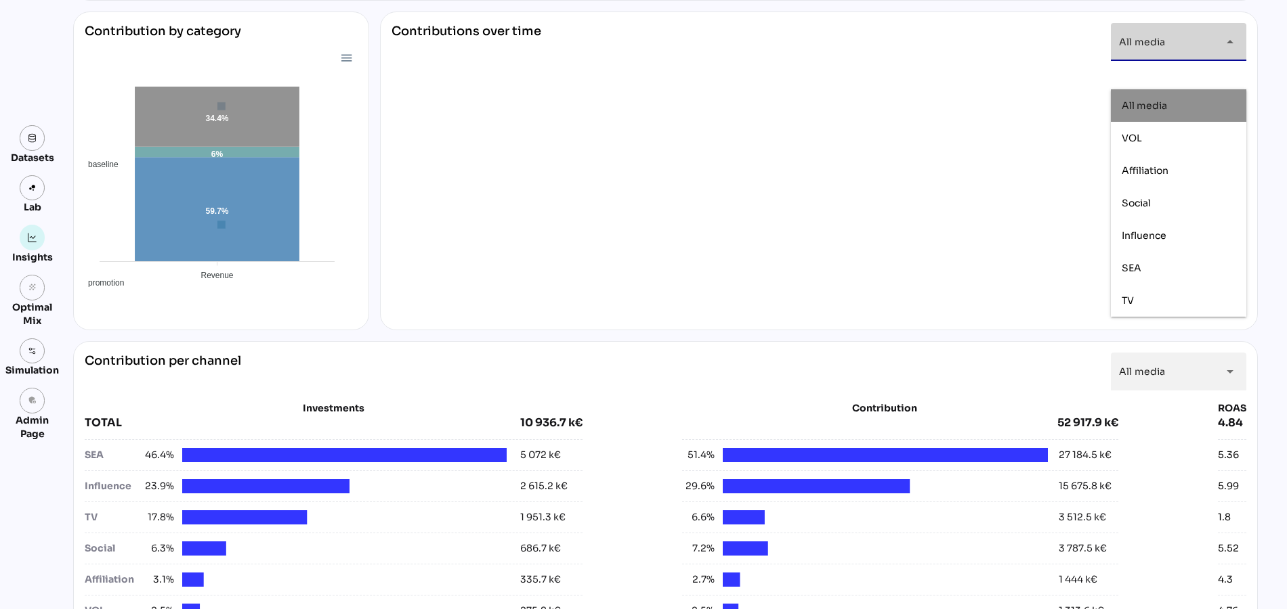
scroll to position [175, 0]
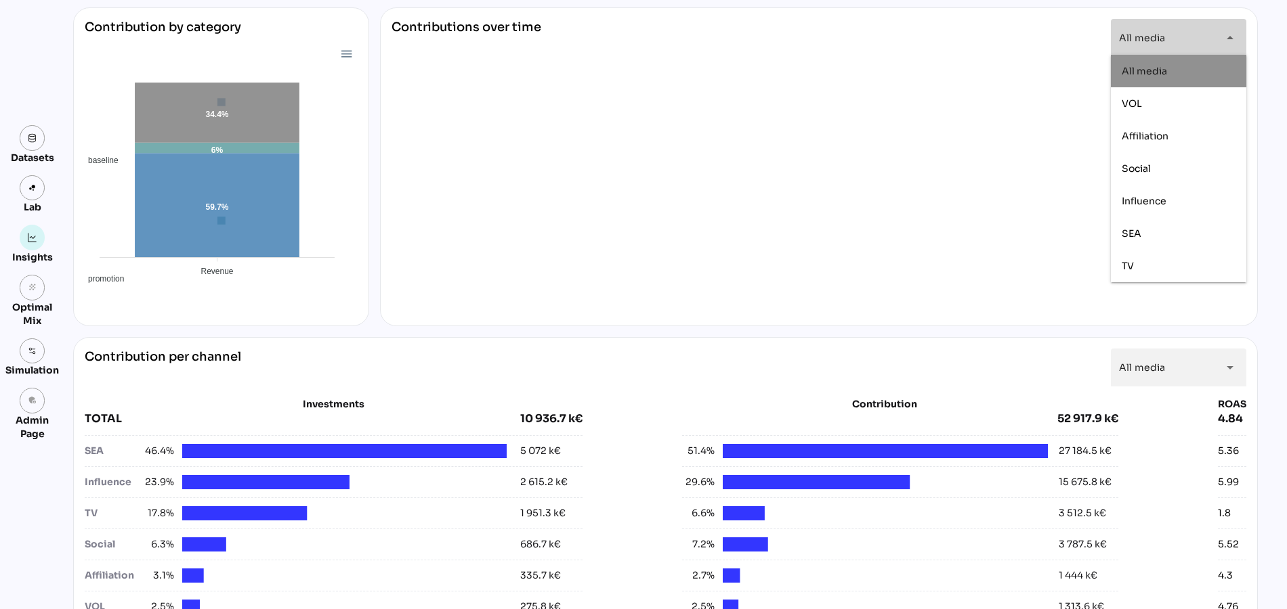
click at [1136, 60] on div "All media" at bounding box center [1178, 71] width 114 height 22
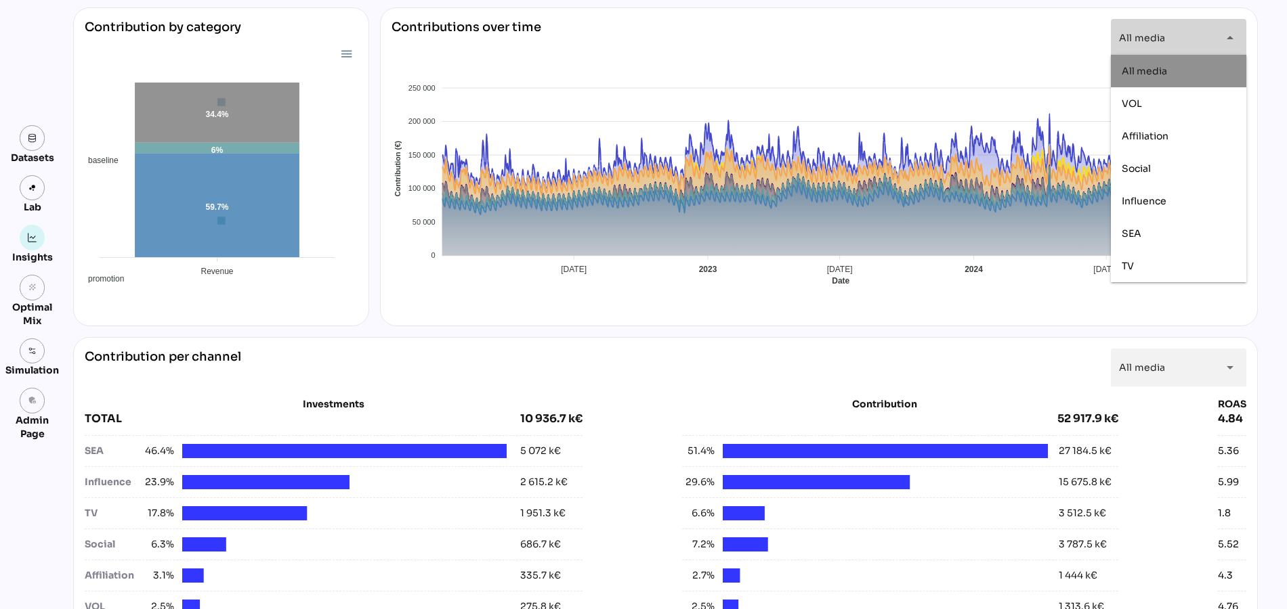
click at [374, 288] on div "Contribution by category baseline promotion media 59.7% 6% 34.4% Revenue Revenu…" at bounding box center [665, 166] width 1184 height 319
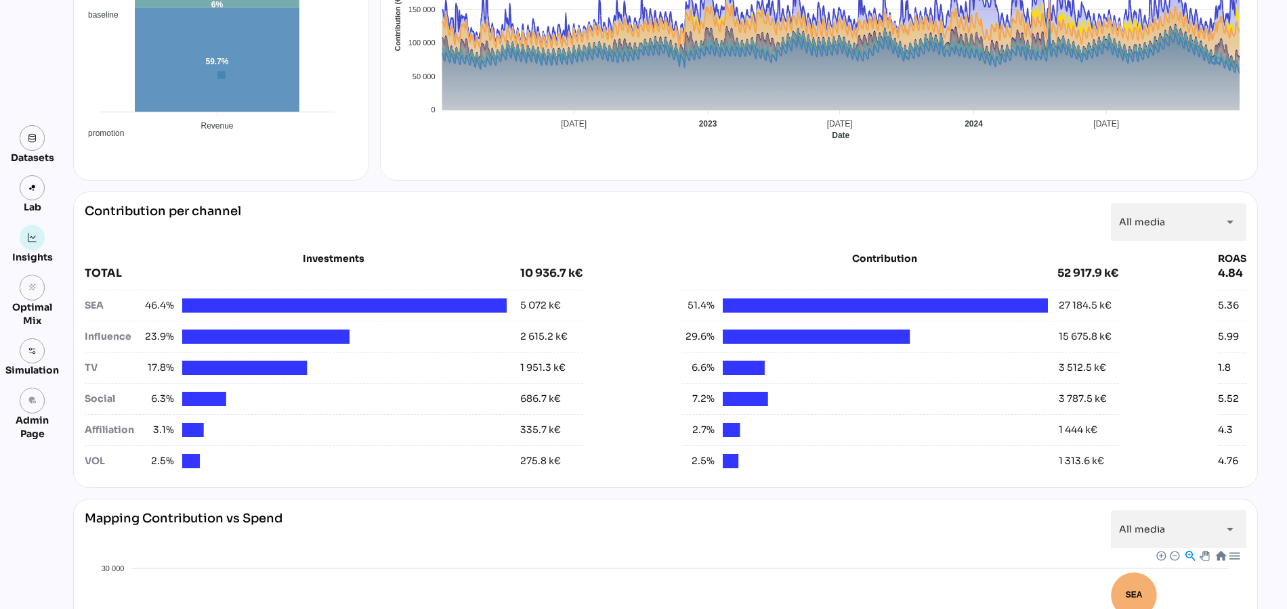
scroll to position [322, 0]
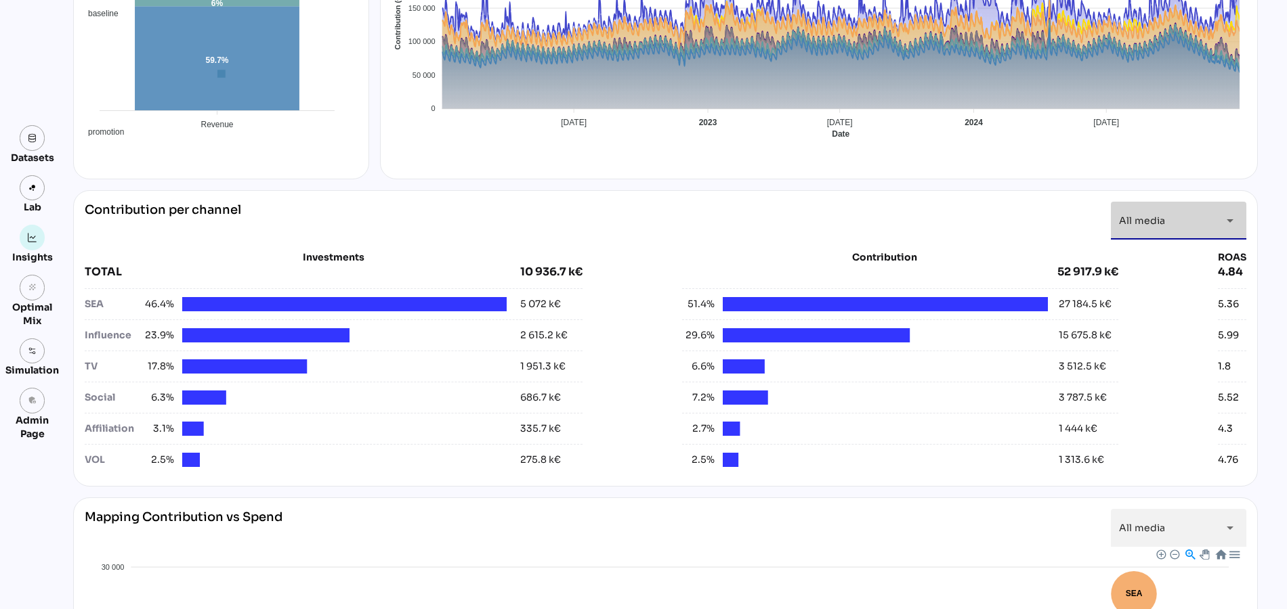
click at [1186, 213] on div "All media *********" at bounding box center [1166, 221] width 95 height 38
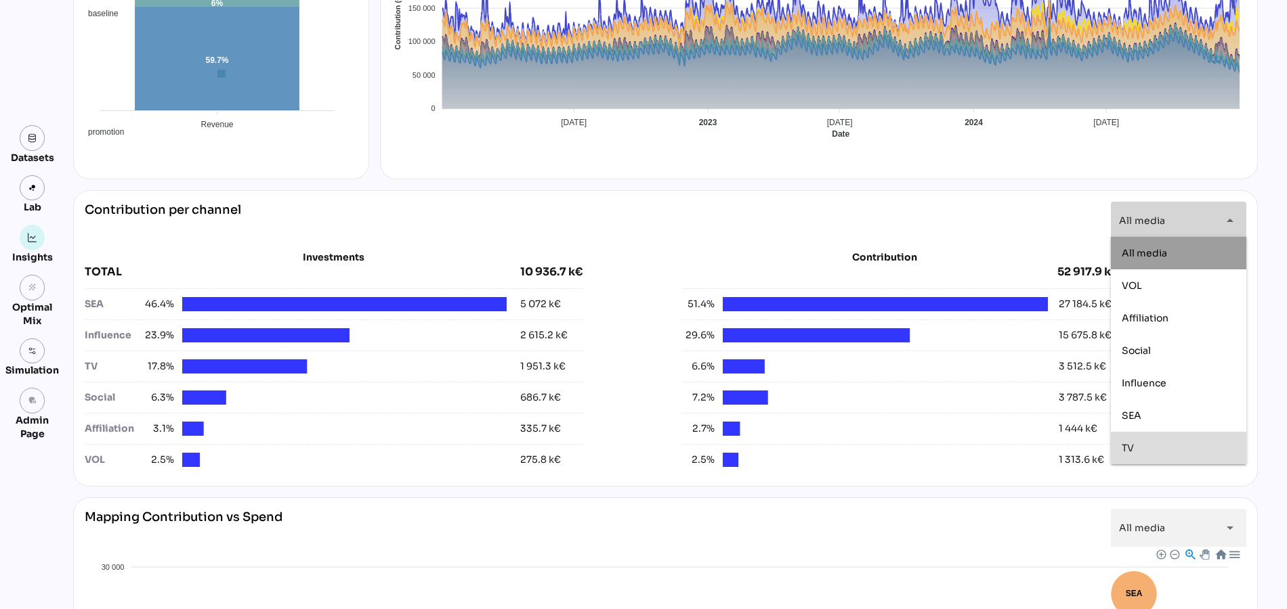
click at [1127, 448] on span "TV" at bounding box center [1127, 448] width 12 height 12
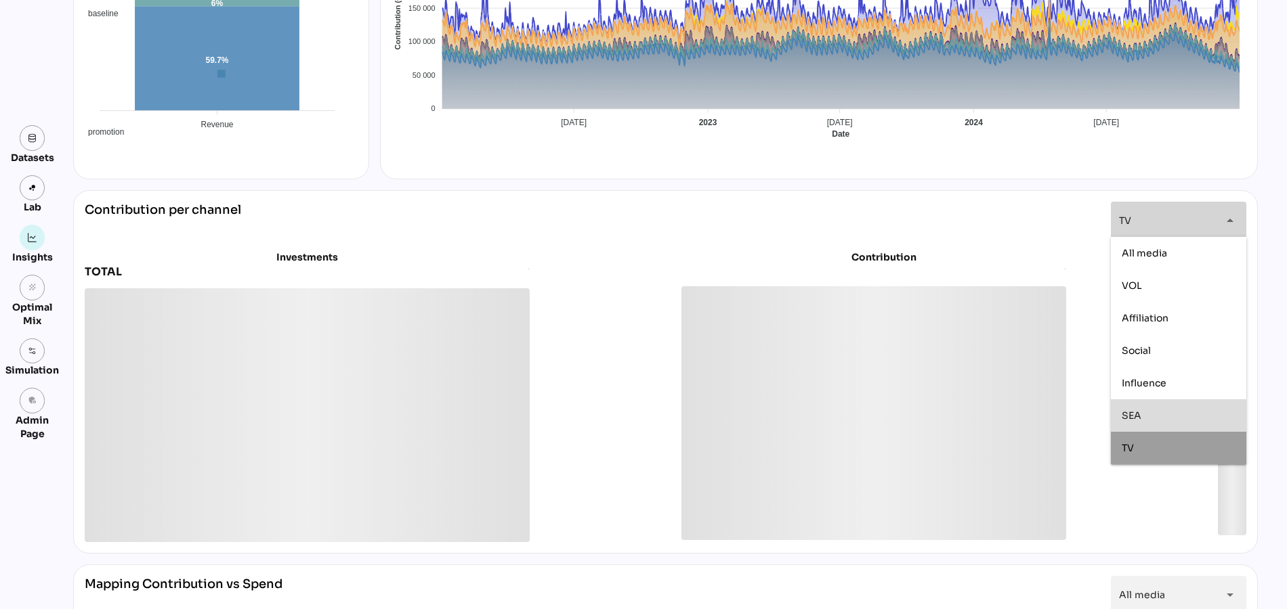
click at [1132, 415] on span "SEA" at bounding box center [1131, 416] width 20 height 12
type input "*******"
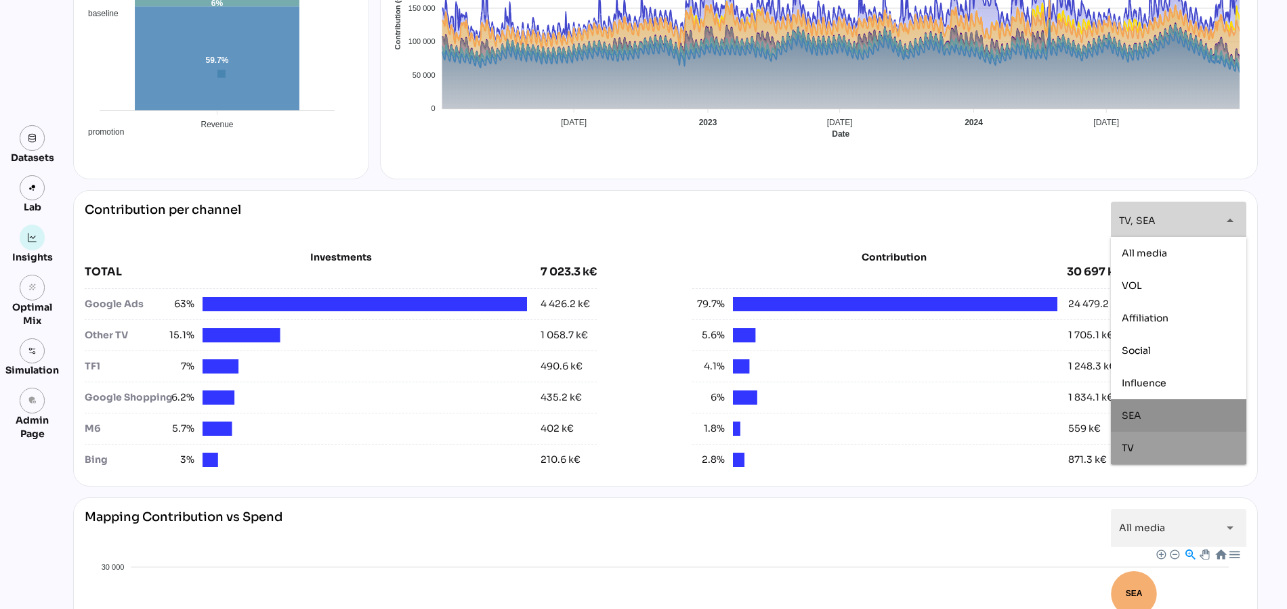
click at [737, 217] on div "Contribution per channel TV, SEA ******* arrow_drop_down" at bounding box center [665, 221] width 1161 height 38
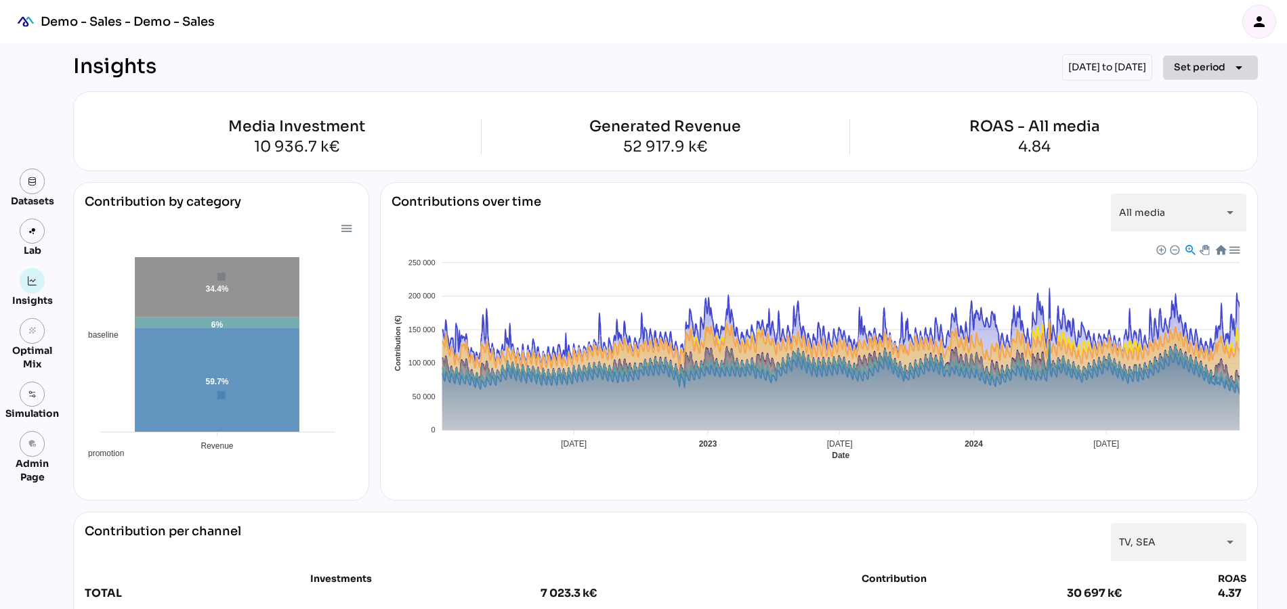
click at [1206, 72] on span "Set period" at bounding box center [1199, 67] width 51 height 16
click at [1176, 192] on div "Quarter" at bounding box center [1188, 194] width 63 height 12
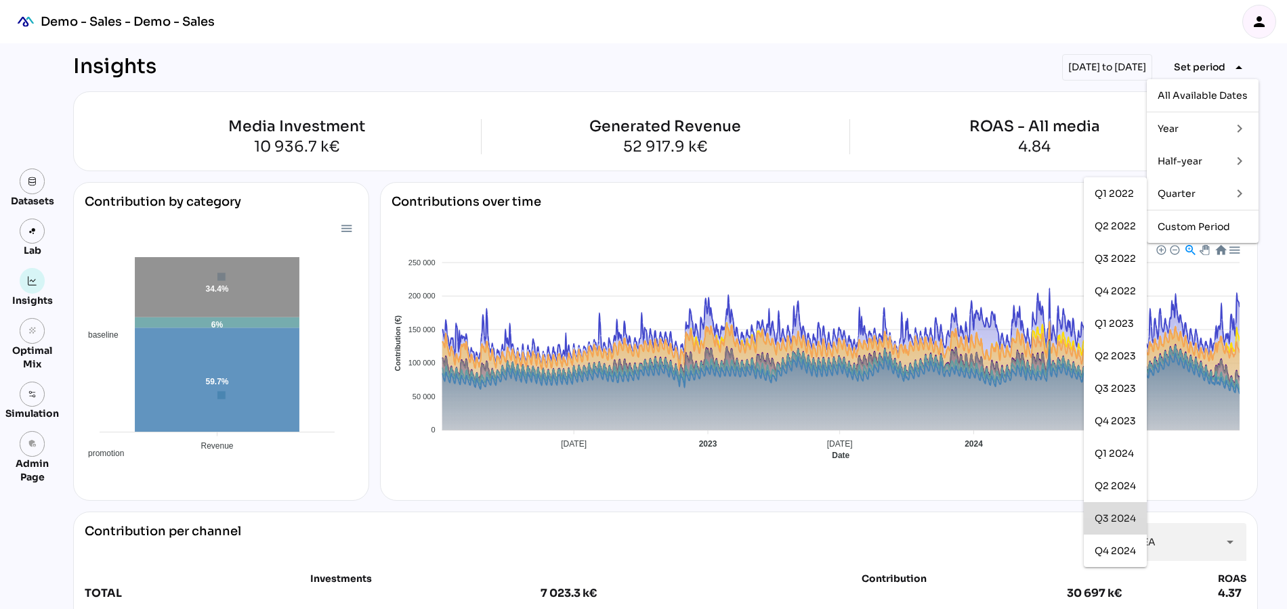
click at [1123, 516] on div "Q3 2024" at bounding box center [1114, 519] width 41 height 12
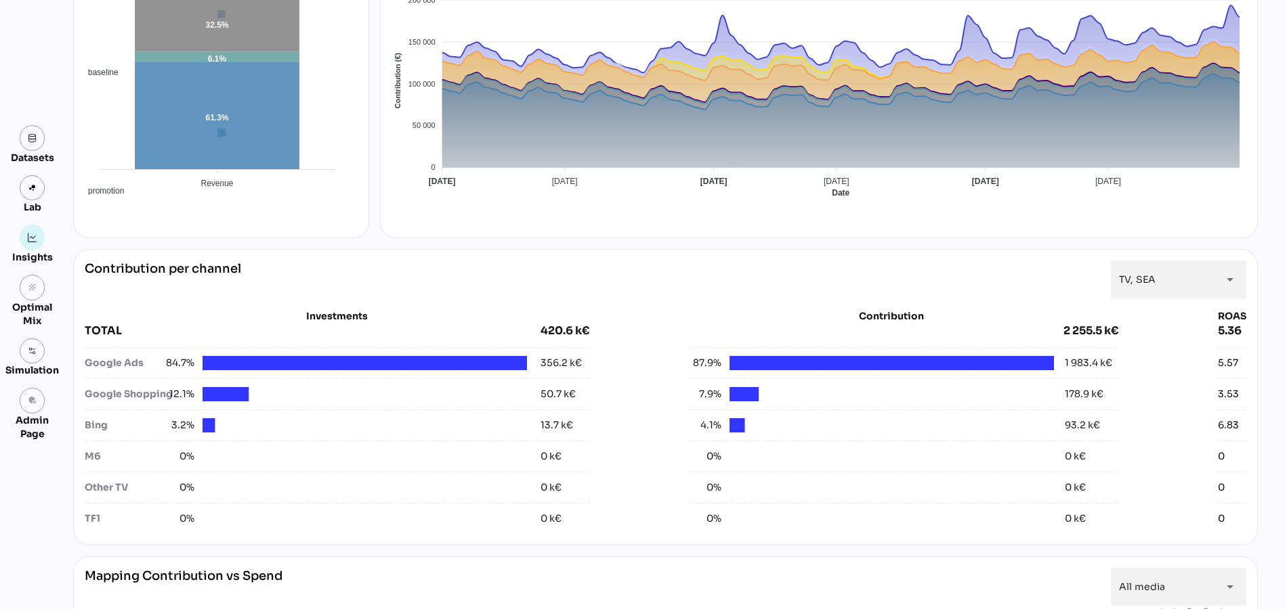
scroll to position [451, 0]
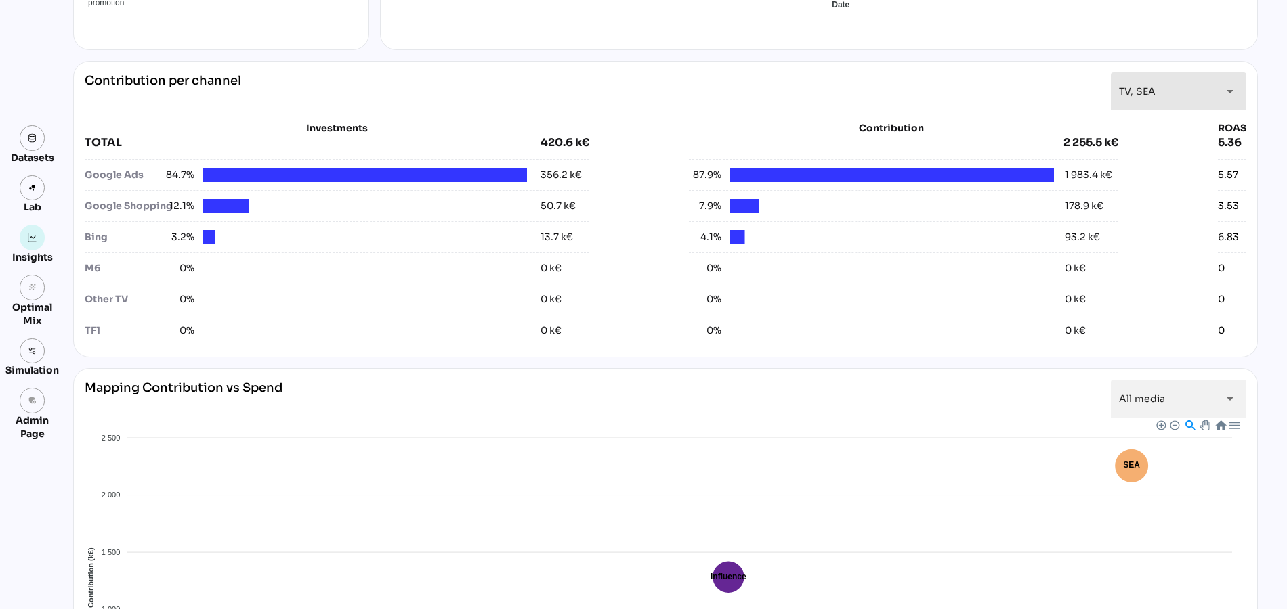
click at [1187, 97] on div "TV, SEA *******" at bounding box center [1166, 91] width 95 height 38
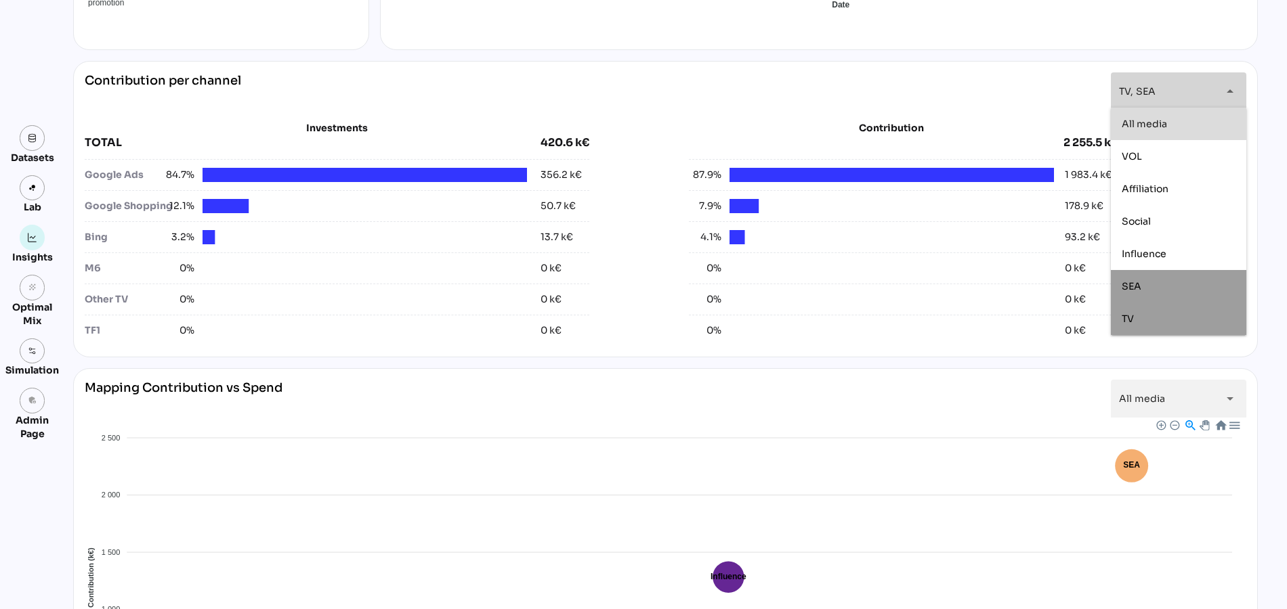
click at [1151, 128] on span "All media" at bounding box center [1143, 124] width 45 height 12
type input "*********"
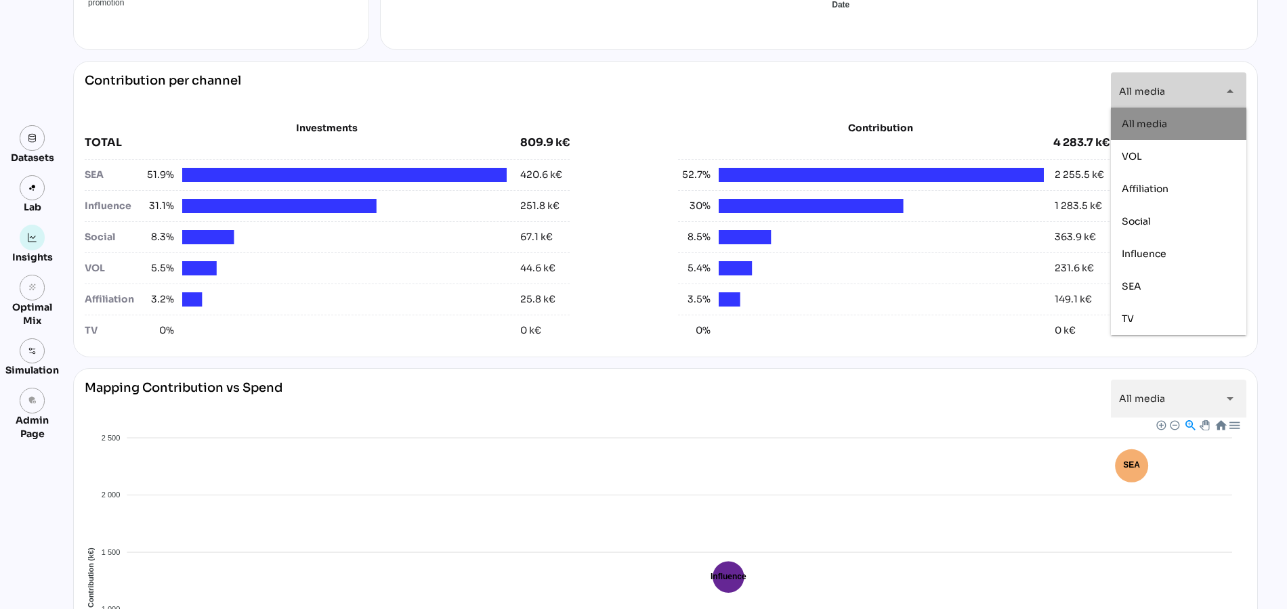
click at [505, 115] on div "Investments TOTAL 809.9 k€ SEA 51.9% 420.6 k€ Influence 31.1% 251.8 k€ Social 8…" at bounding box center [665, 228] width 1161 height 236
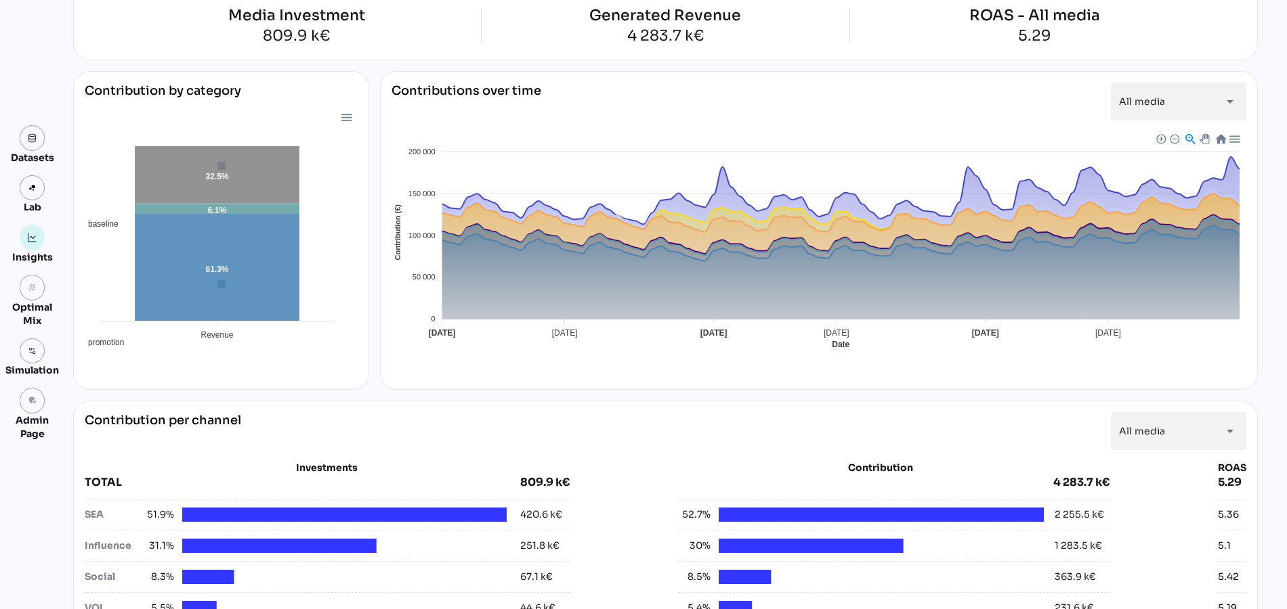
scroll to position [0, 0]
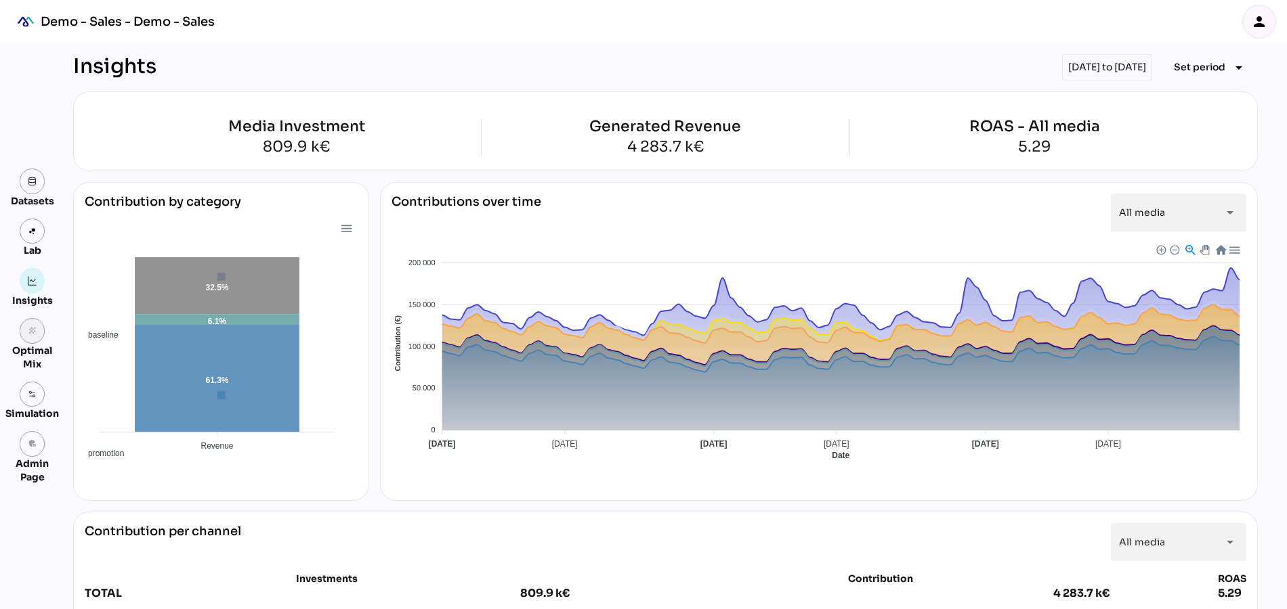
click at [30, 334] on icon "grain" at bounding box center [32, 330] width 9 height 9
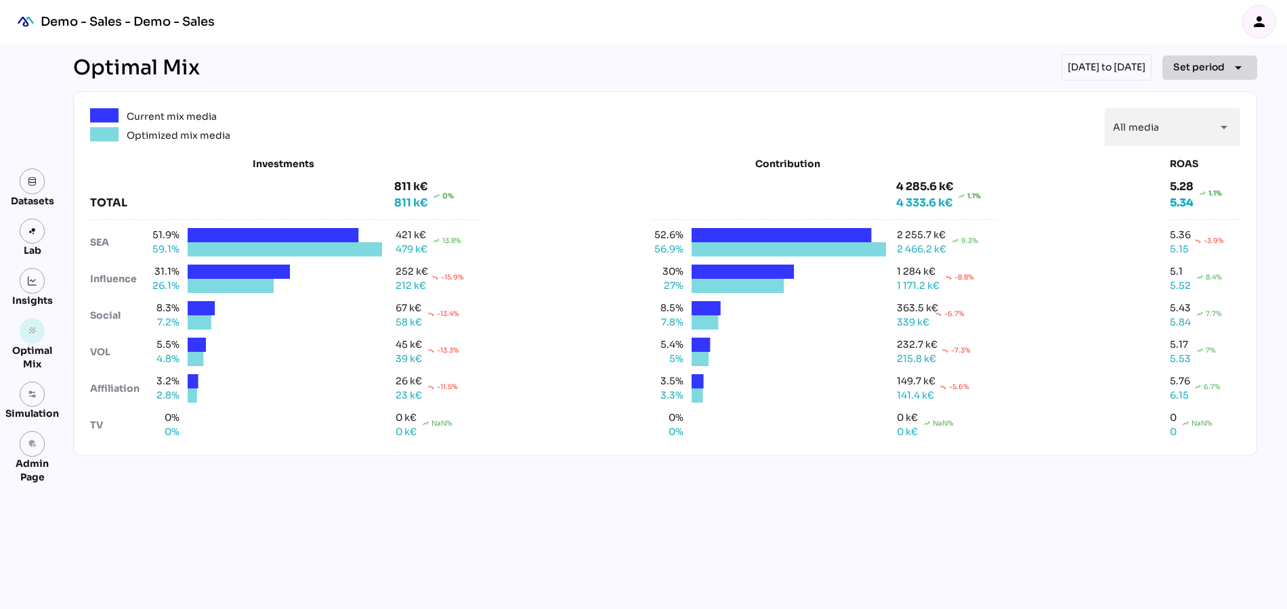
click at [1206, 67] on span "Set period" at bounding box center [1198, 67] width 51 height 16
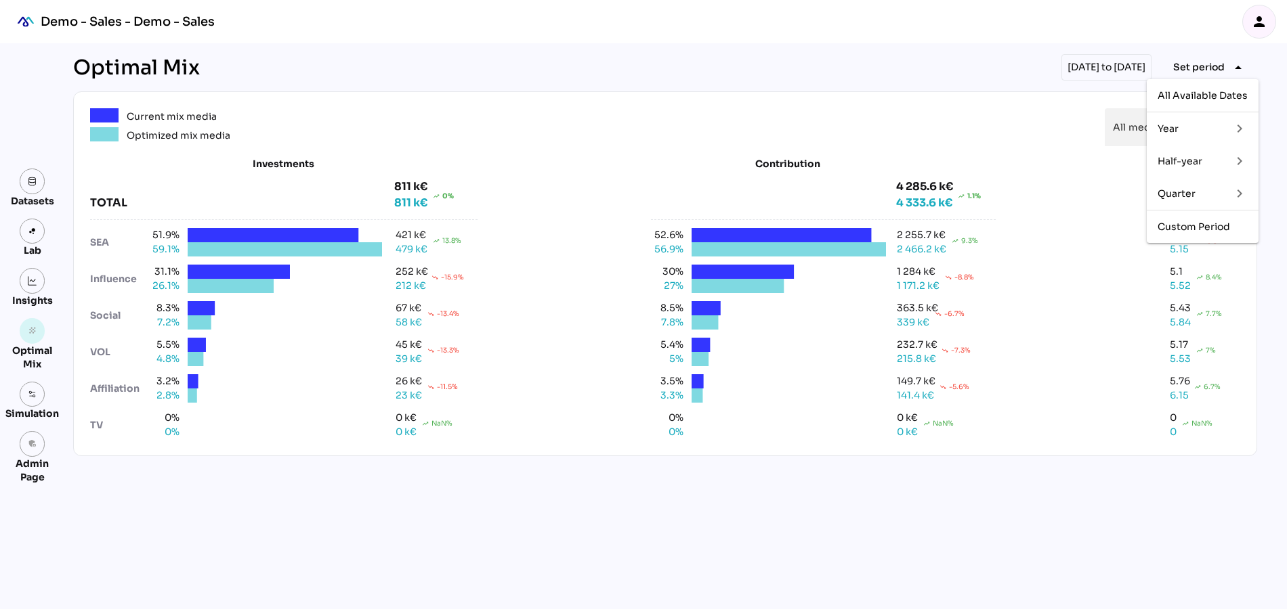
click at [1206, 164] on div "Half-year" at bounding box center [1188, 162] width 63 height 12
click at [1115, 324] on div "H2 2024" at bounding box center [1115, 324] width 41 height 12
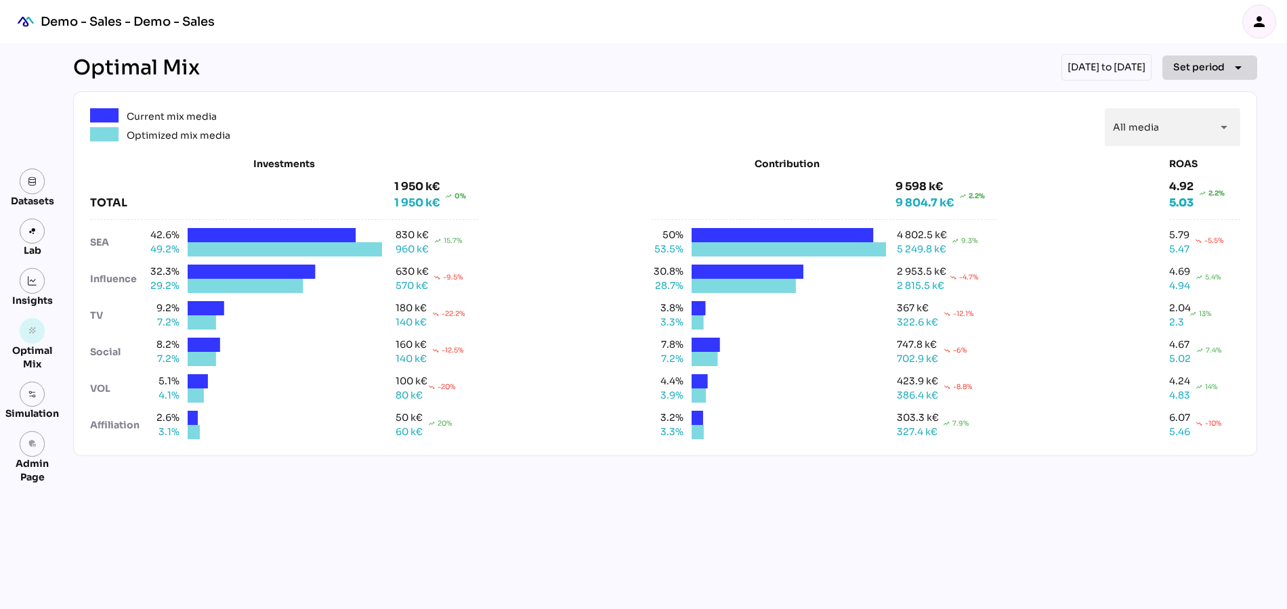
click at [1197, 64] on span "Set period" at bounding box center [1198, 67] width 51 height 16
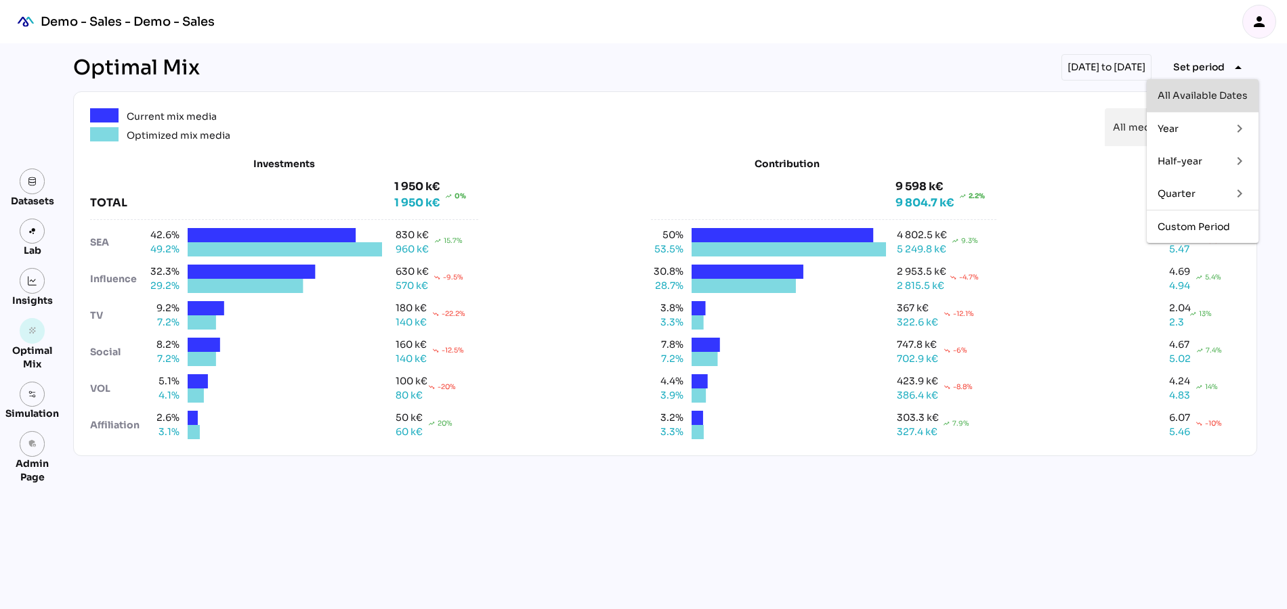
click at [1183, 101] on div "All Available Dates" at bounding box center [1202, 96] width 90 height 22
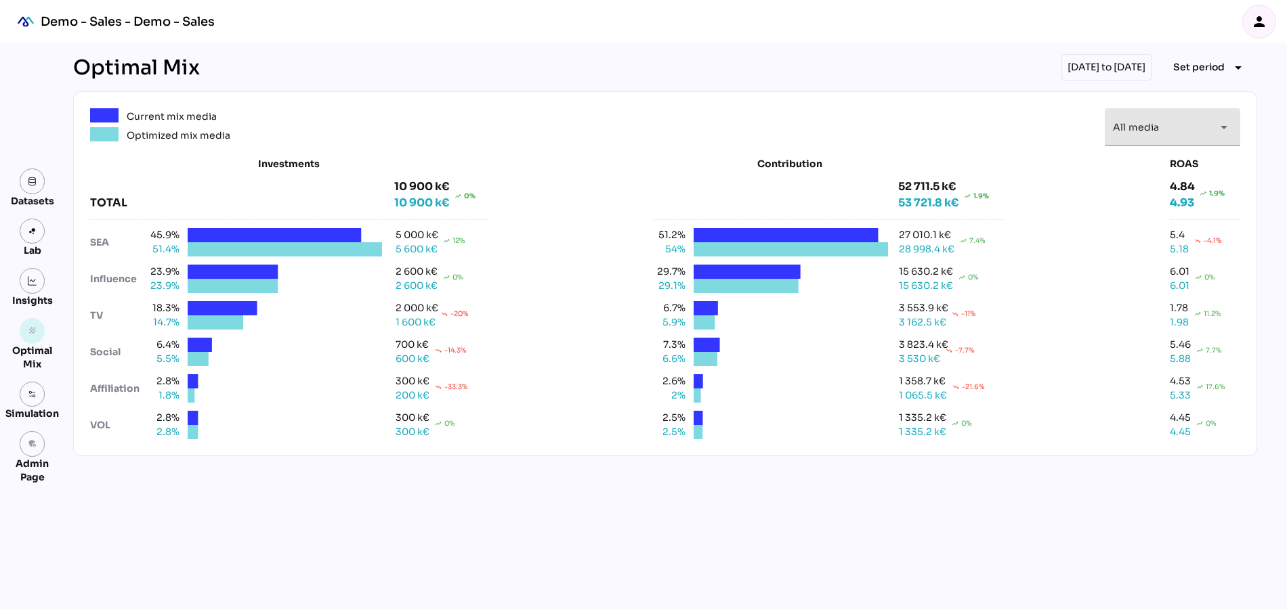
click at [1157, 123] on span "All media" at bounding box center [1136, 127] width 46 height 12
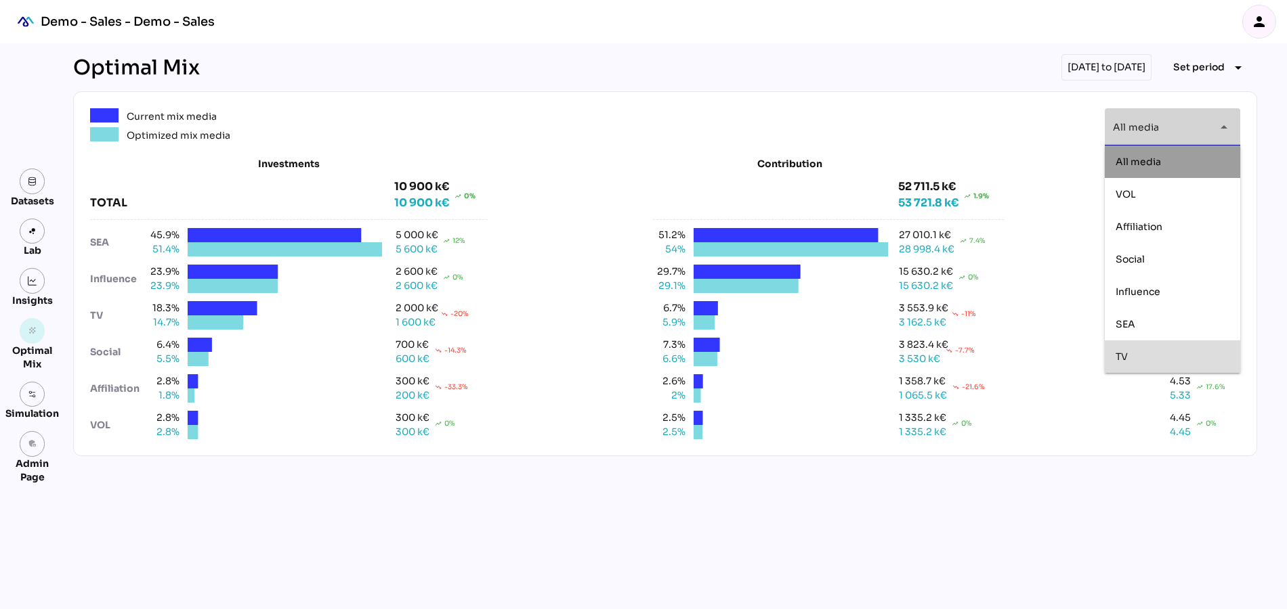
click at [1126, 354] on span "TV" at bounding box center [1121, 356] width 12 height 12
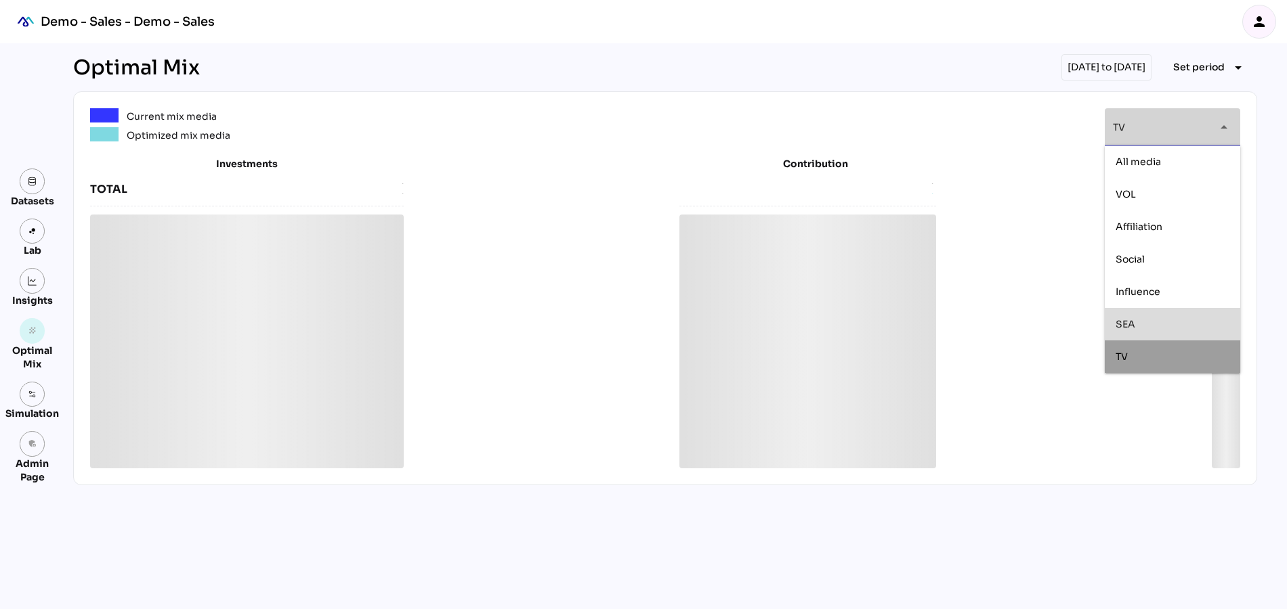
click at [1129, 320] on span "SEA" at bounding box center [1125, 324] width 20 height 12
type input "*******"
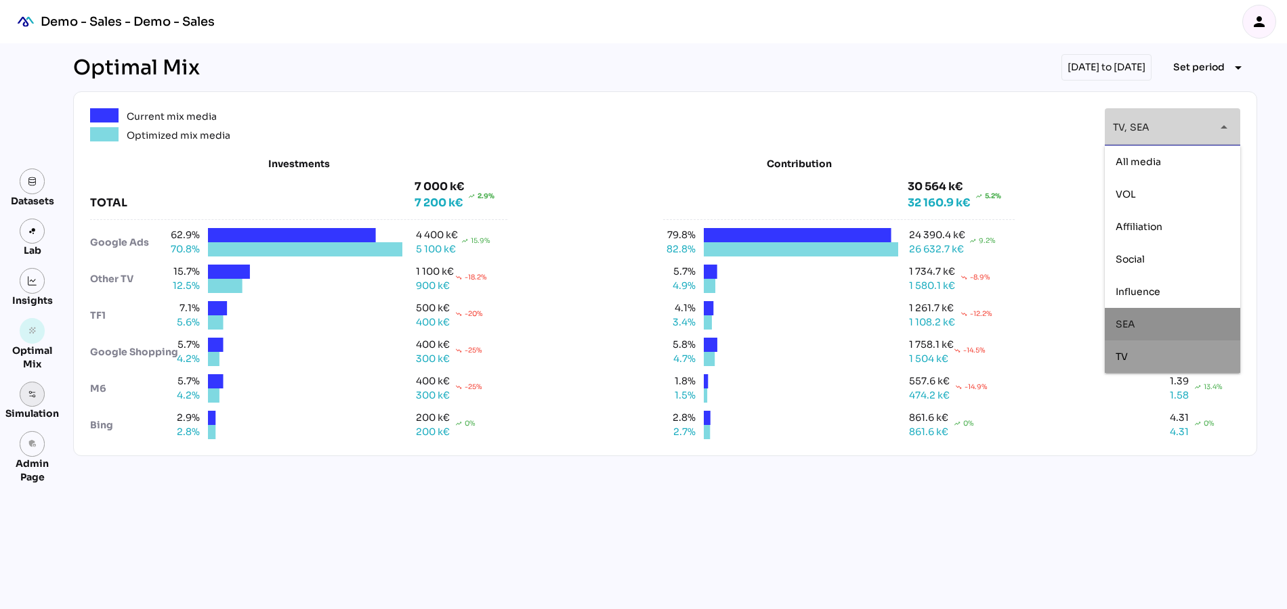
click at [28, 400] on link at bounding box center [33, 395] width 26 height 26
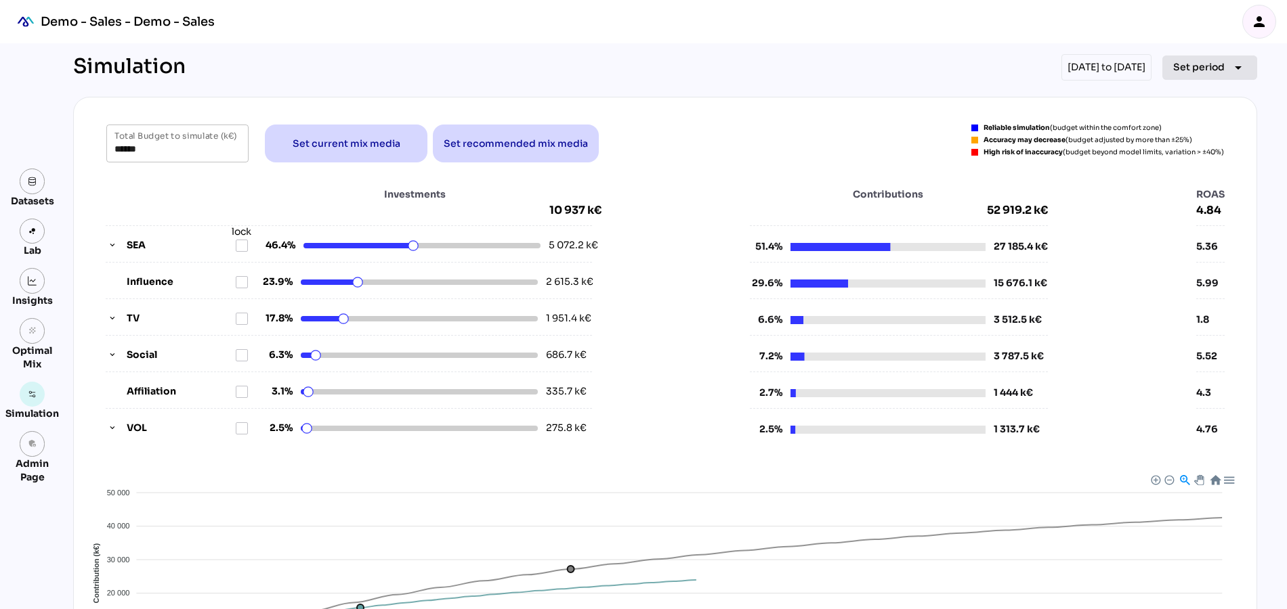
click at [1204, 65] on span "Set period" at bounding box center [1198, 67] width 51 height 16
click at [1185, 193] on div "Quarter" at bounding box center [1188, 194] width 63 height 12
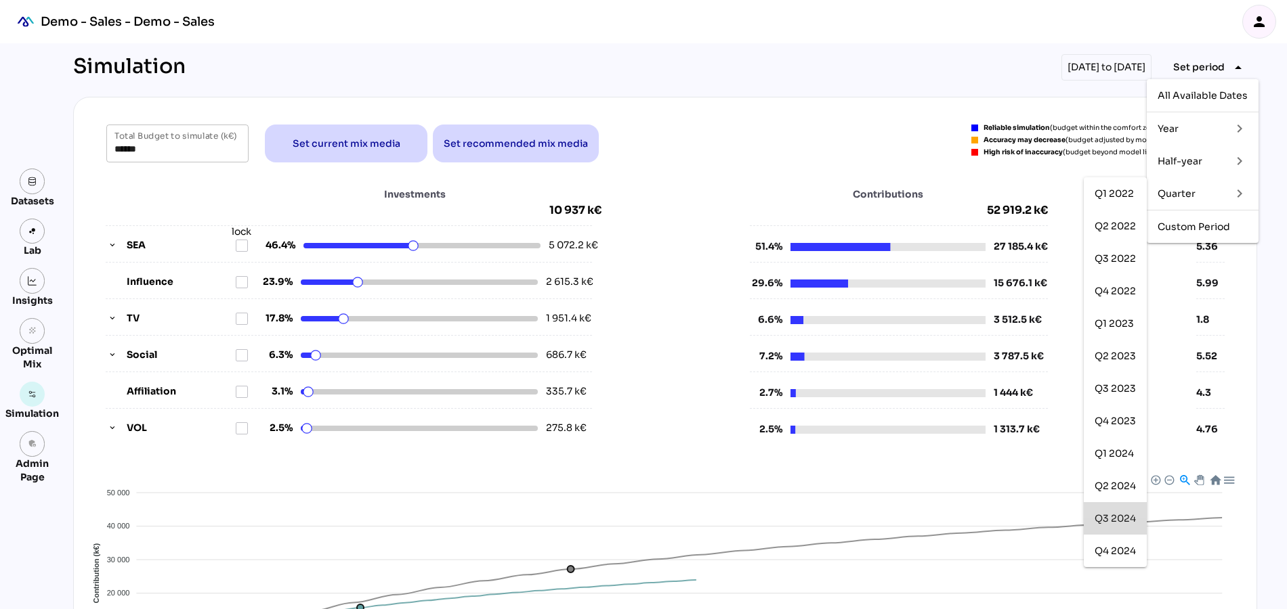
click at [1119, 520] on div "Q3 2024" at bounding box center [1114, 519] width 41 height 12
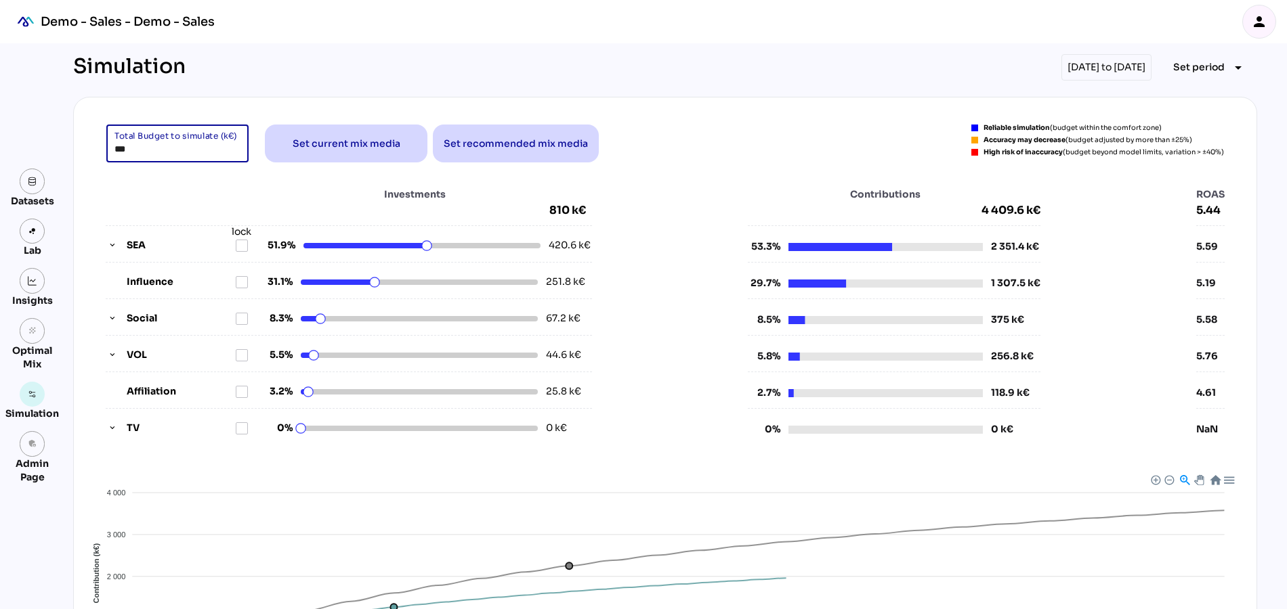
drag, startPoint x: 141, startPoint y: 151, endPoint x: 97, endPoint y: 151, distance: 44.0
click at [97, 151] on div "*** Total Budget to simulate (k€) Set current mix media Set recommended mix med…" at bounding box center [665, 144] width 1150 height 38
click at [645, 116] on div "***** Total Budget to simulate (k€) Set current mix media Set recommended mix m…" at bounding box center [665, 446] width 1184 height 698
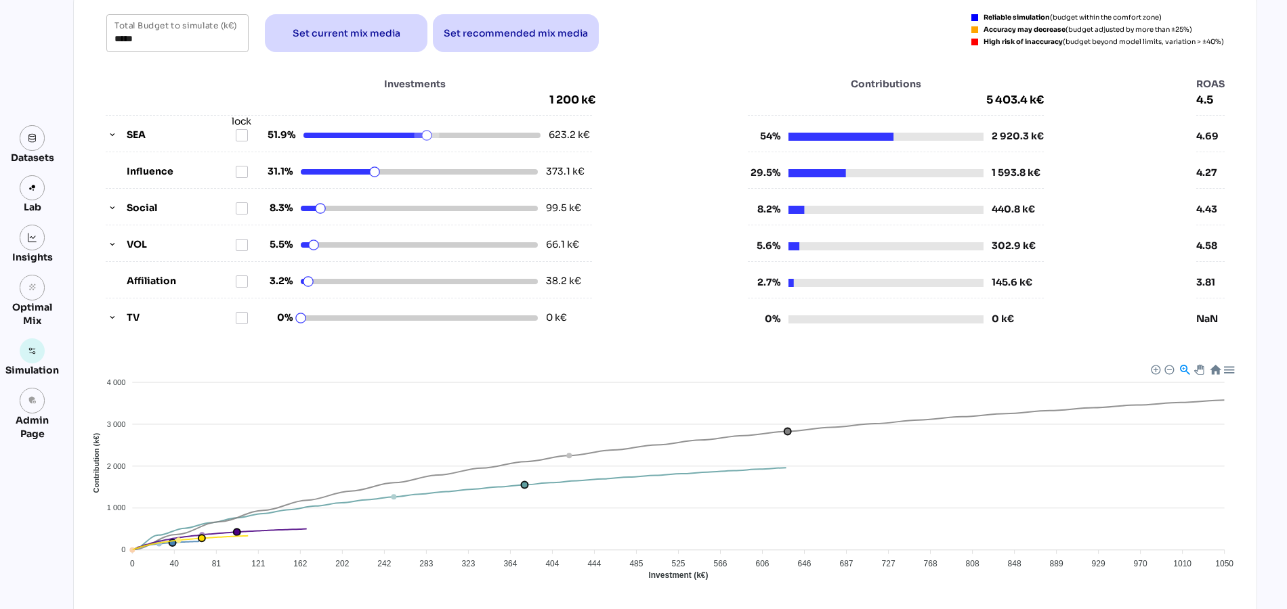
type input "***"
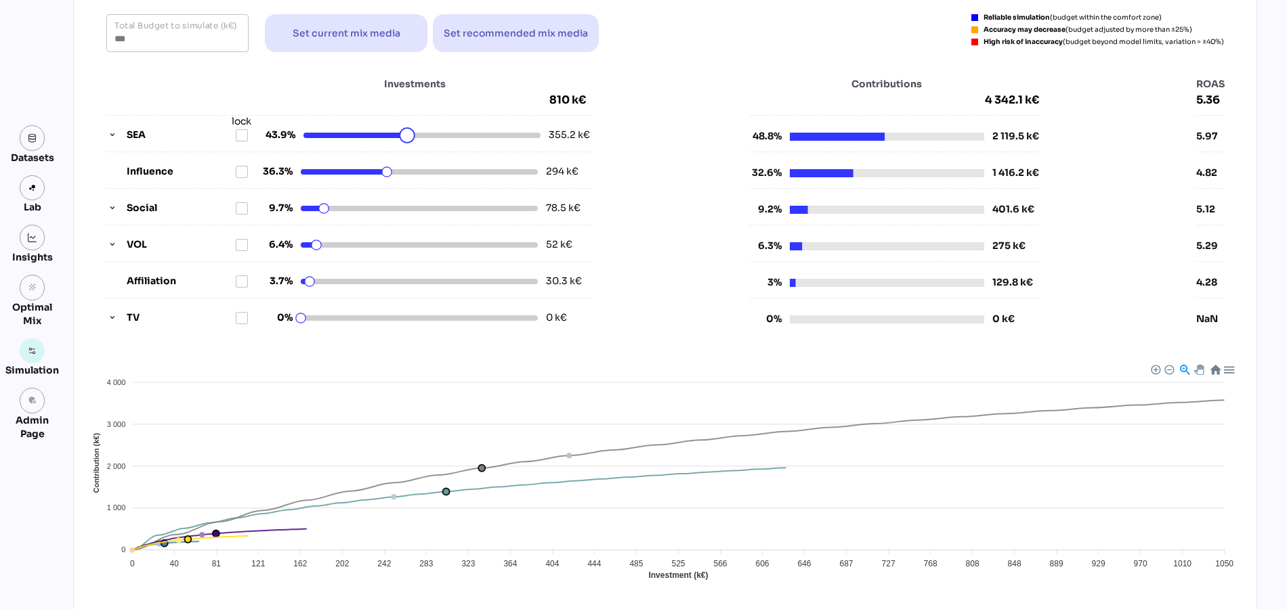
drag, startPoint x: 427, startPoint y: 134, endPoint x: 408, endPoint y: 135, distance: 19.0
click at [408, 135] on html "Demo - Sales - Demo - Sales person Datasets Lab Insights grain Optimal Mix Simu…" at bounding box center [643, 333] width 1287 height 886
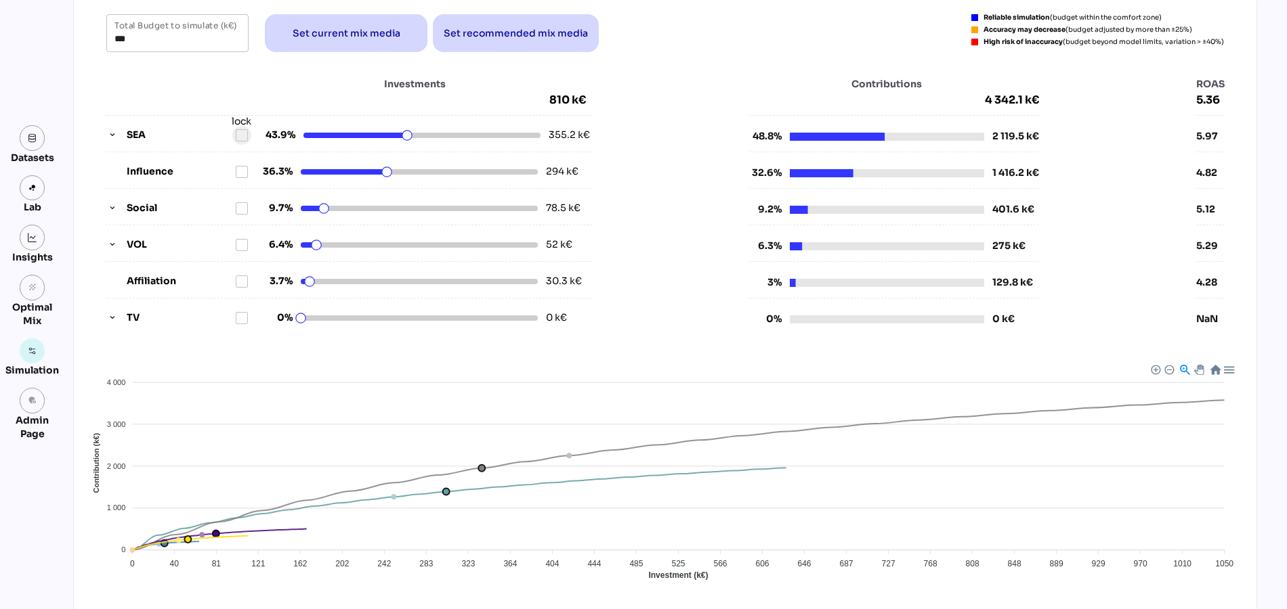
click at [241, 133] on icon at bounding box center [241, 135] width 11 height 11
drag, startPoint x: 301, startPoint y: 318, endPoint x: 323, endPoint y: 318, distance: 22.4
click at [323, 318] on html "Demo - Sales - Demo - Sales person Datasets Lab Insights grain Optimal Mix Simu…" at bounding box center [643, 333] width 1287 height 886
click at [240, 317] on icon at bounding box center [241, 318] width 11 height 11
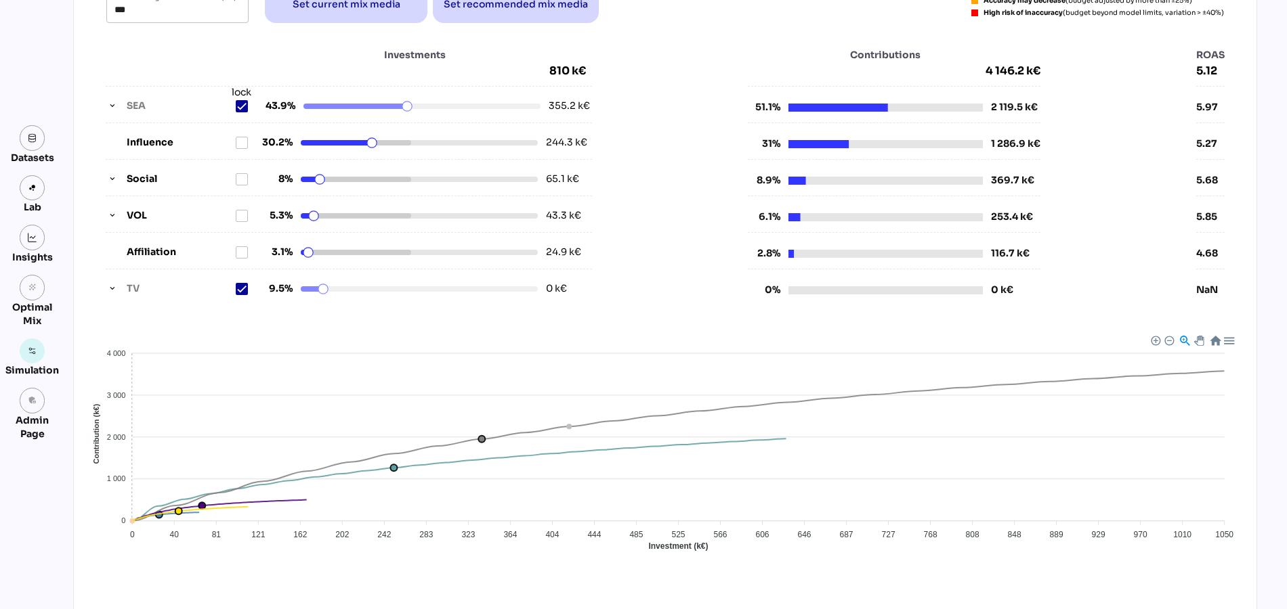
scroll to position [0, 0]
